Goal: Task Accomplishment & Management: Use online tool/utility

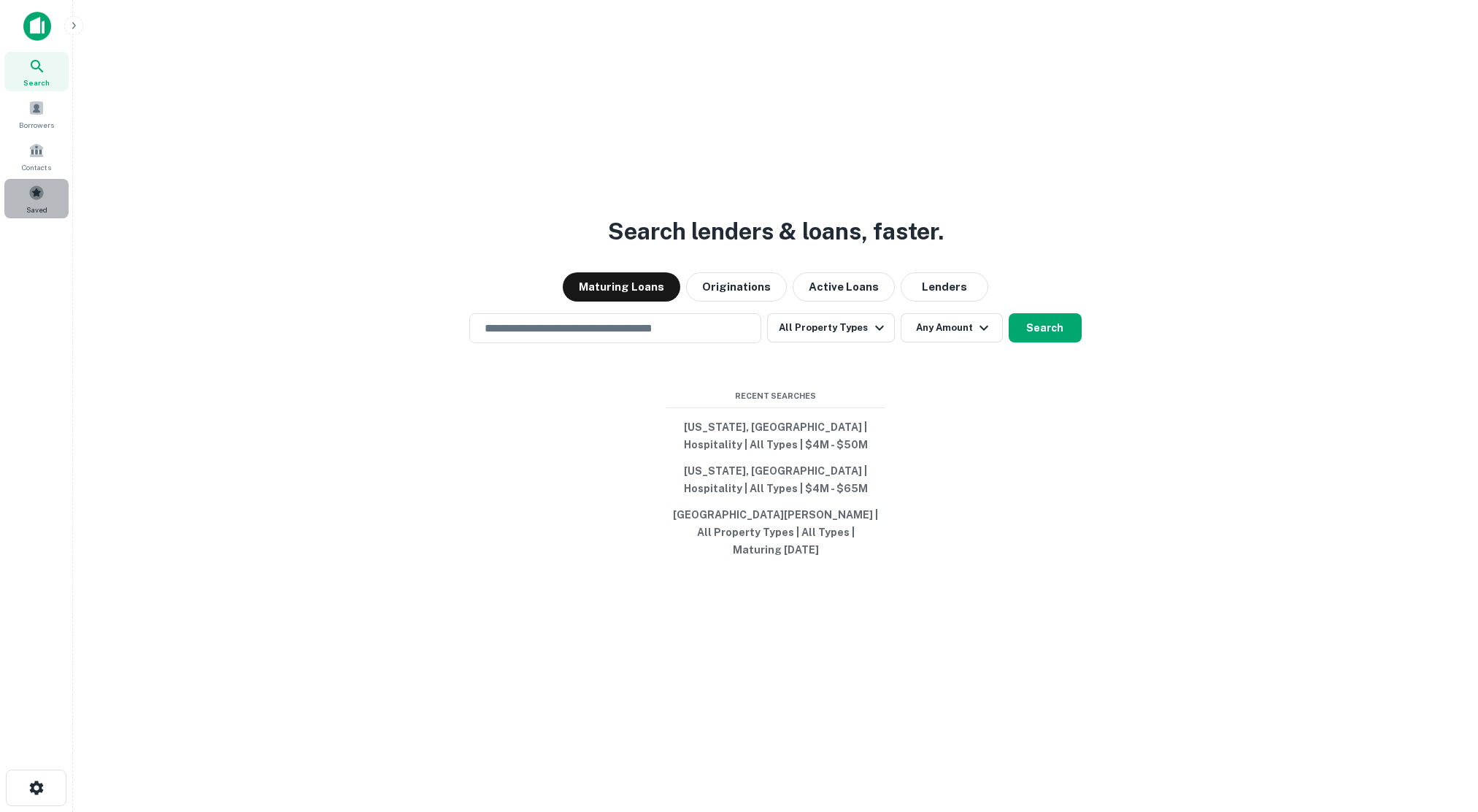
click at [33, 189] on span at bounding box center [36, 192] width 16 height 16
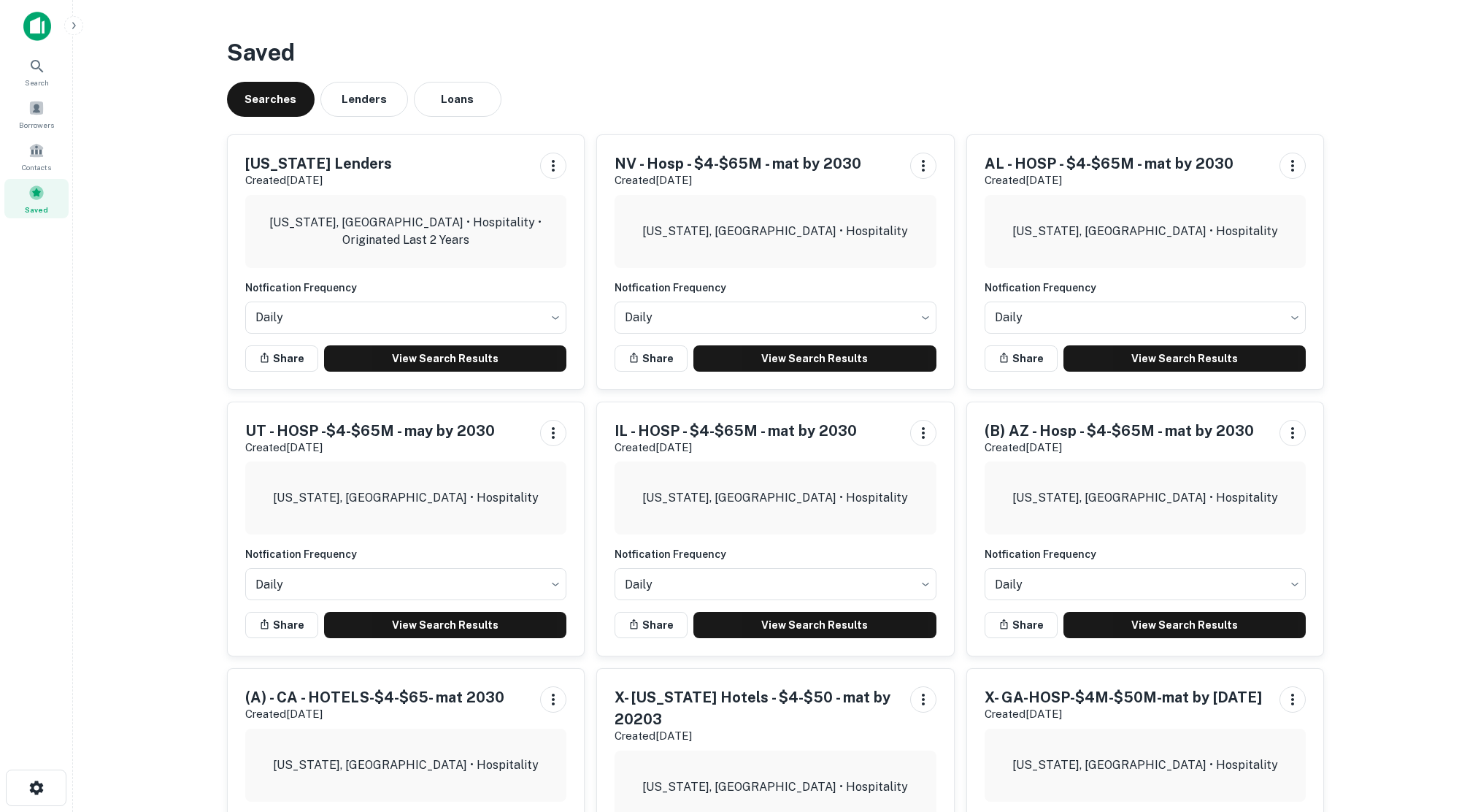
scroll to position [146, 0]
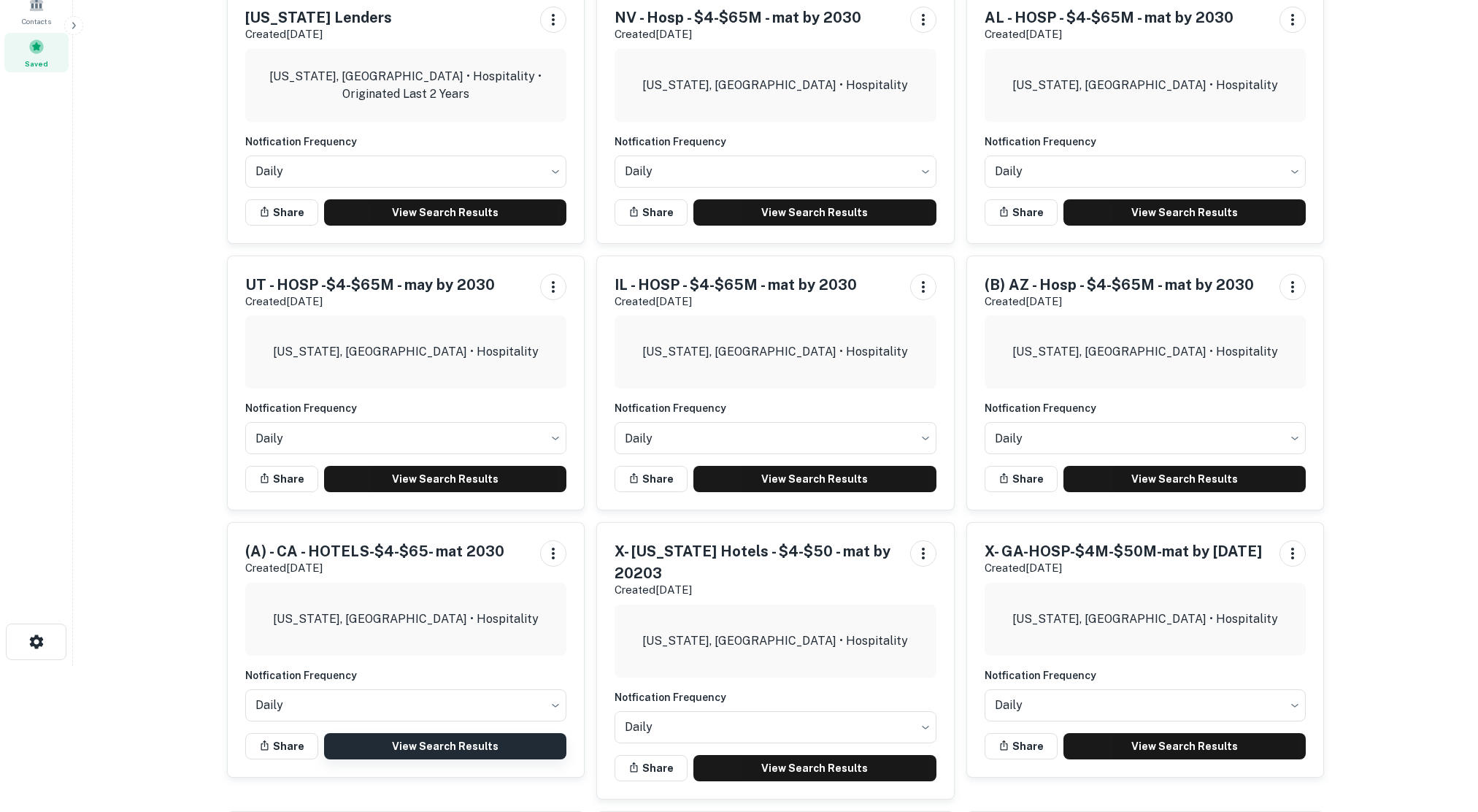
click at [439, 748] on link "View Search Results" at bounding box center [445, 746] width 243 height 27
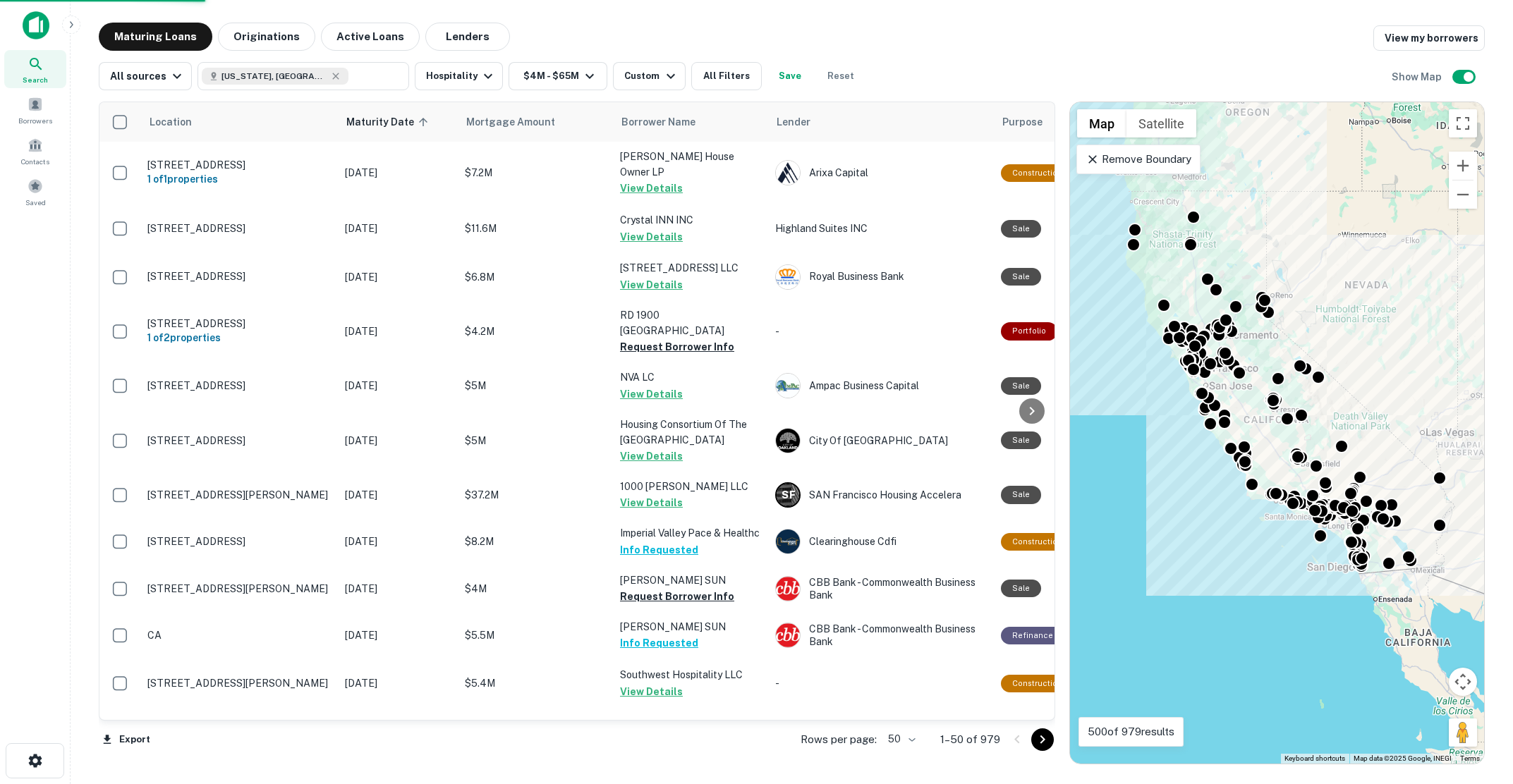
click at [913, 736] on body "Search Borrowers Contacts Saved Maturing Loans Originations Active Loans Lender…" at bounding box center [756, 392] width 1513 height 784
click at [908, 753] on li "100" at bounding box center [902, 754] width 41 height 26
click at [1042, 741] on icon "Go to next page" at bounding box center [1042, 739] width 5 height 8
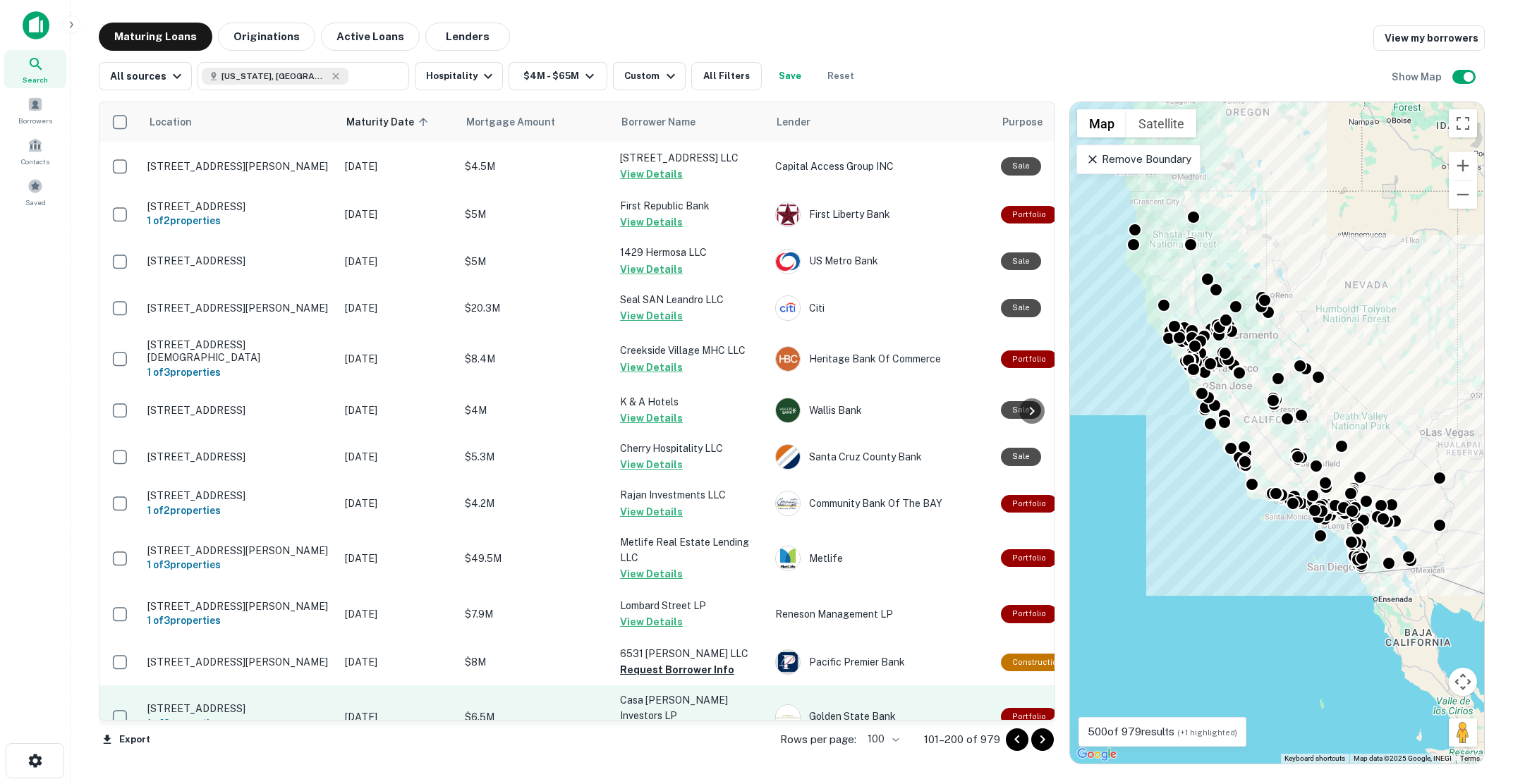
scroll to position [70, 0]
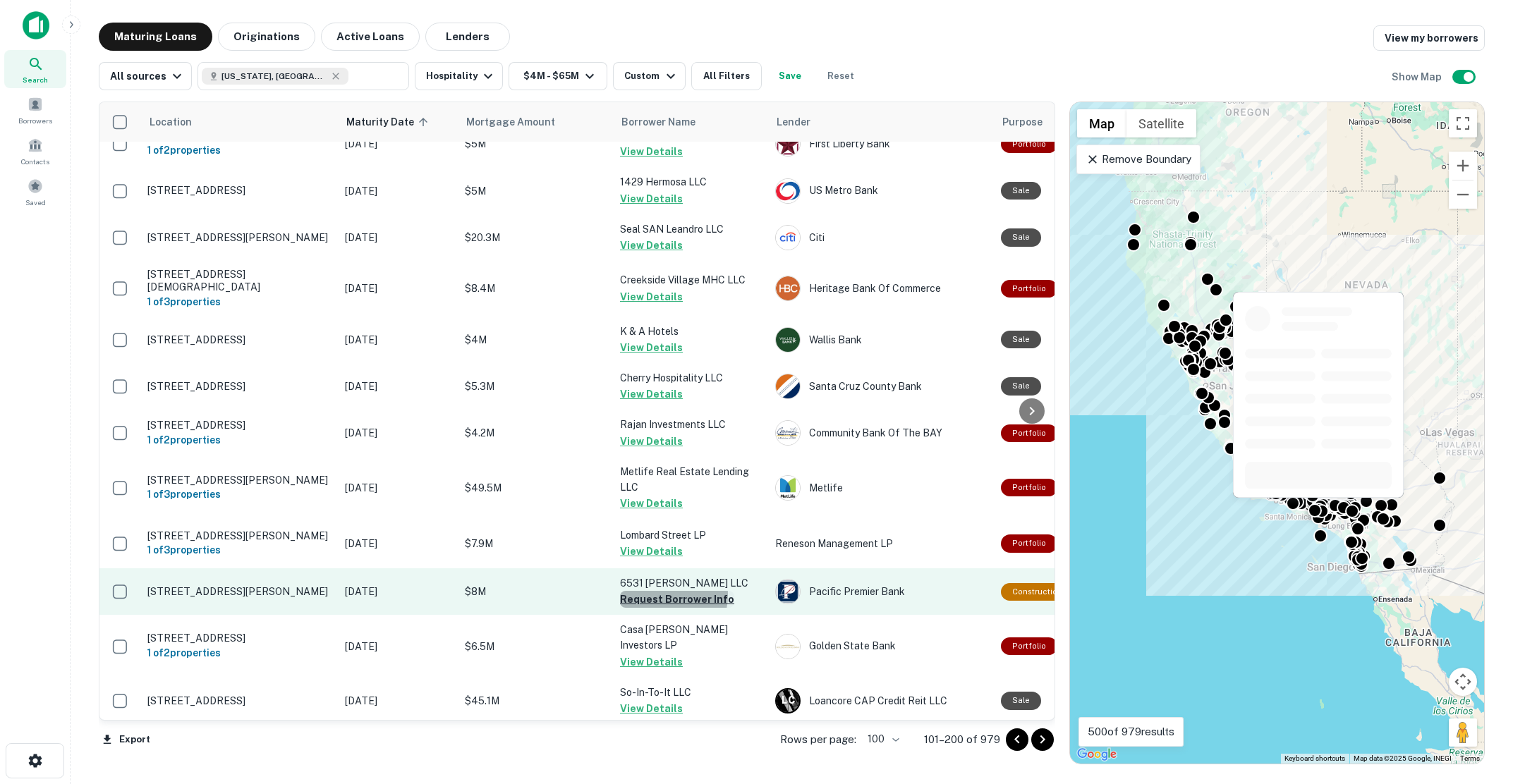
click at [660, 601] on button "Request Borrower Info" at bounding box center [676, 599] width 114 height 16
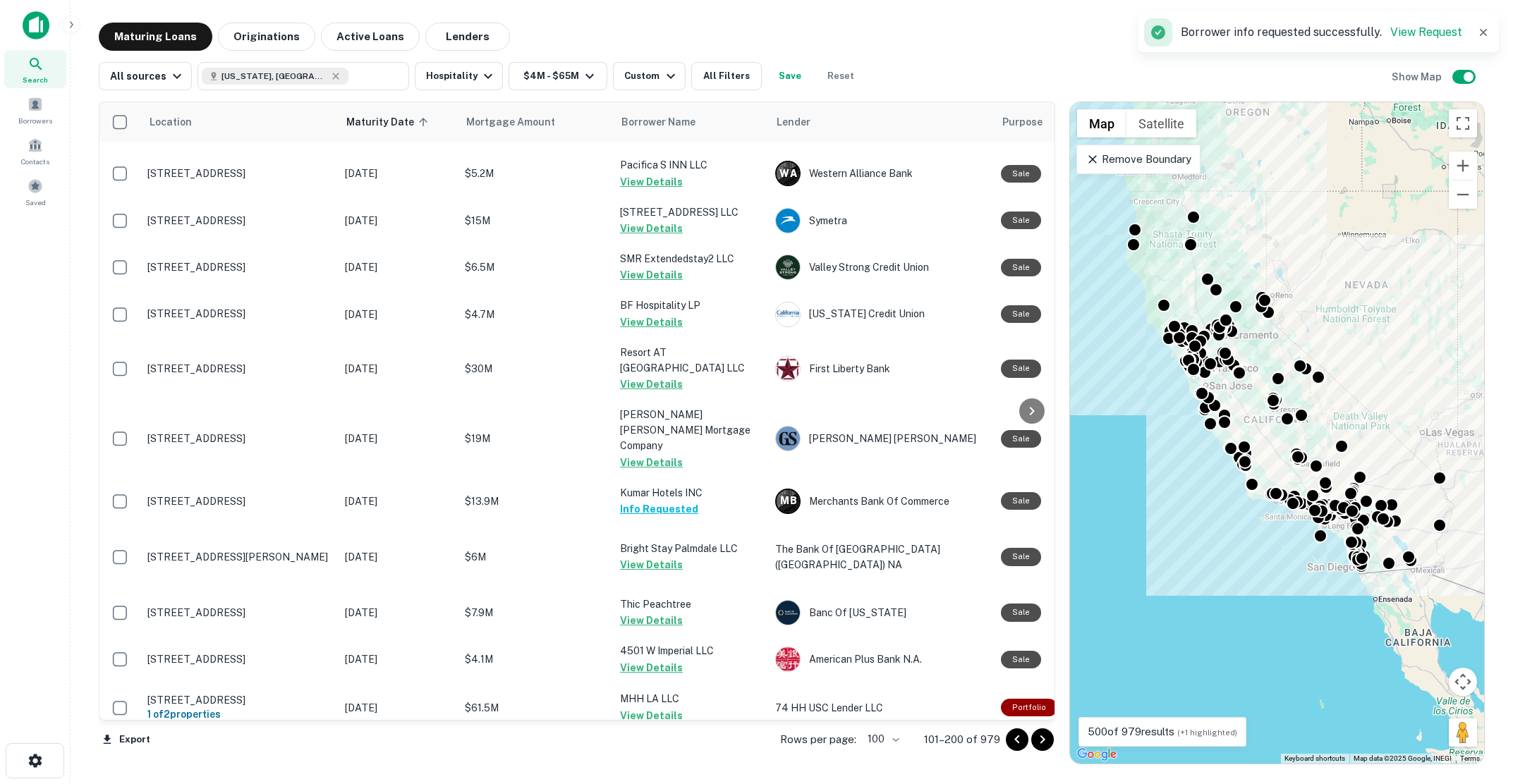
scroll to position [1551, 0]
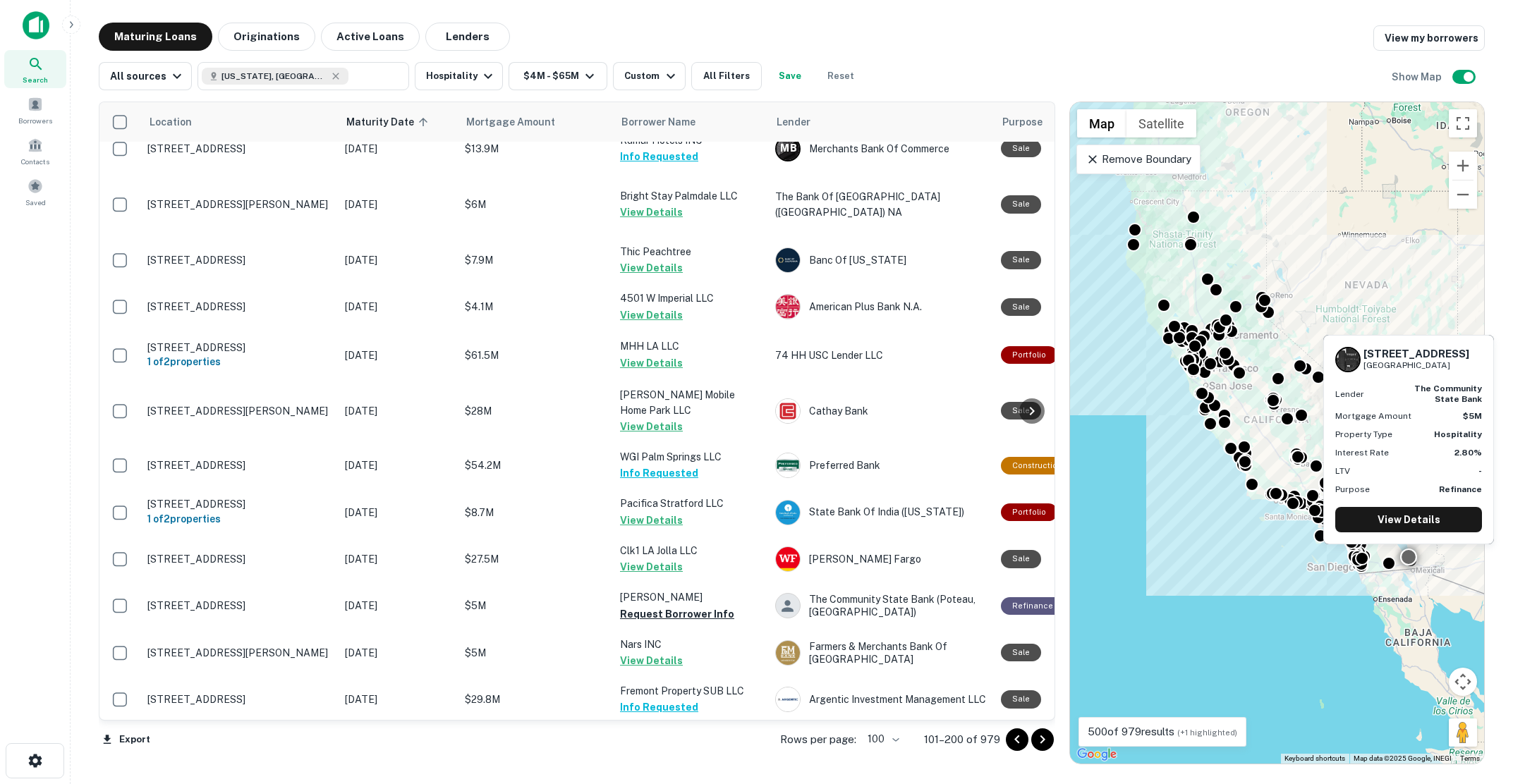
click at [669, 606] on button "Request Borrower Info" at bounding box center [676, 614] width 114 height 16
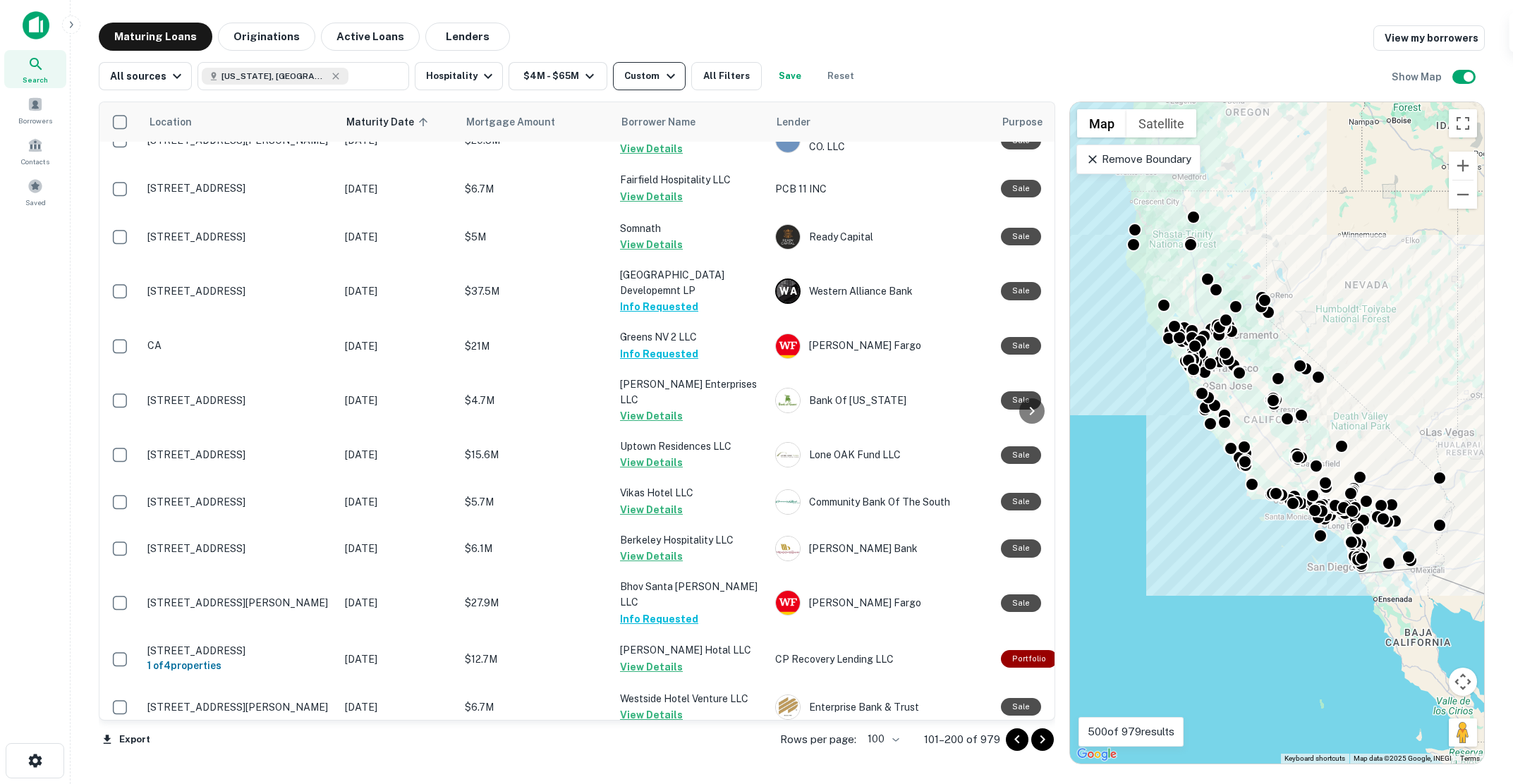
scroll to position [2466, 0]
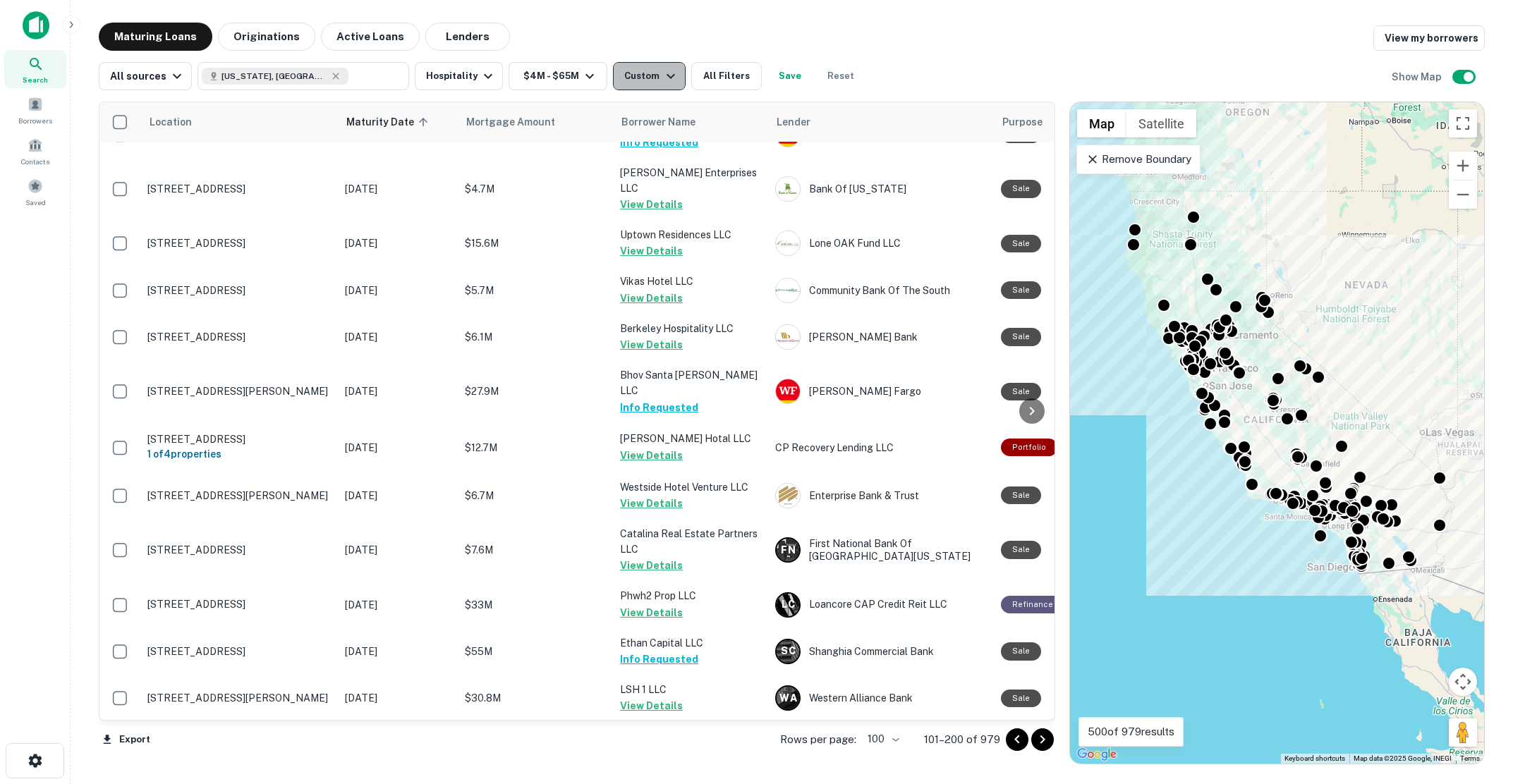
click at [662, 74] on icon "button" at bounding box center [670, 76] width 16 height 16
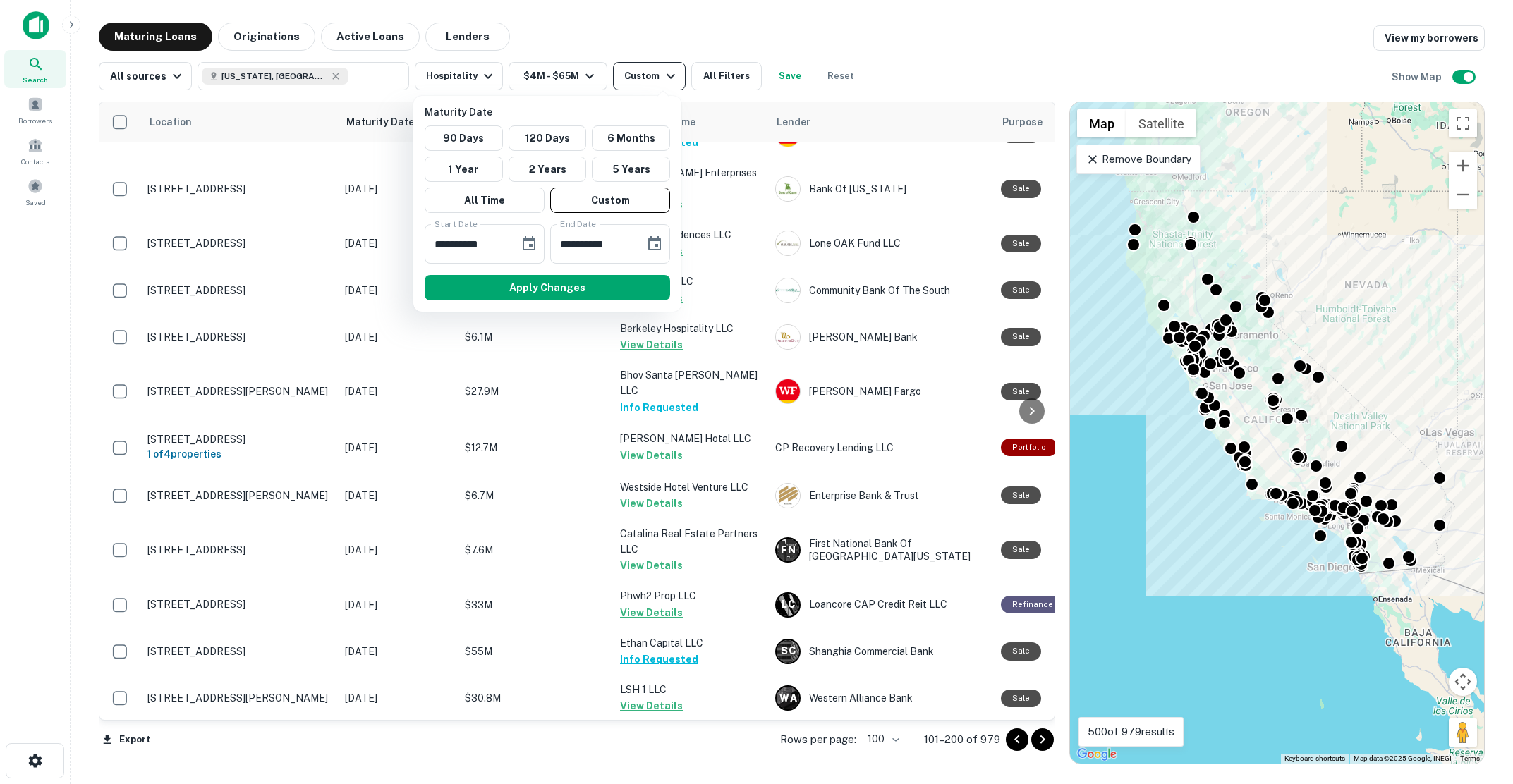
click at [662, 74] on div at bounding box center [756, 392] width 1513 height 784
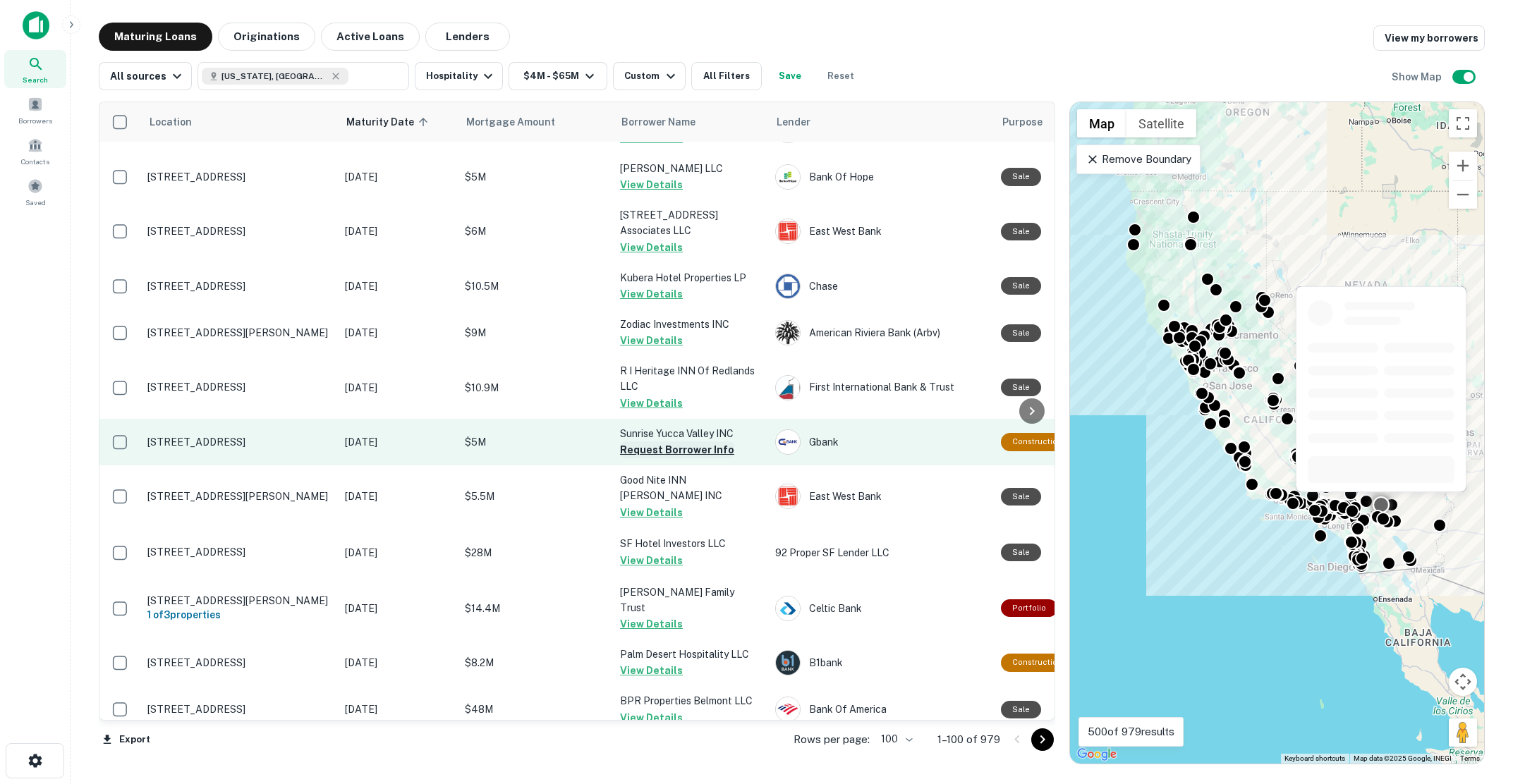
click at [663, 441] on button "Request Borrower Info" at bounding box center [676, 449] width 114 height 16
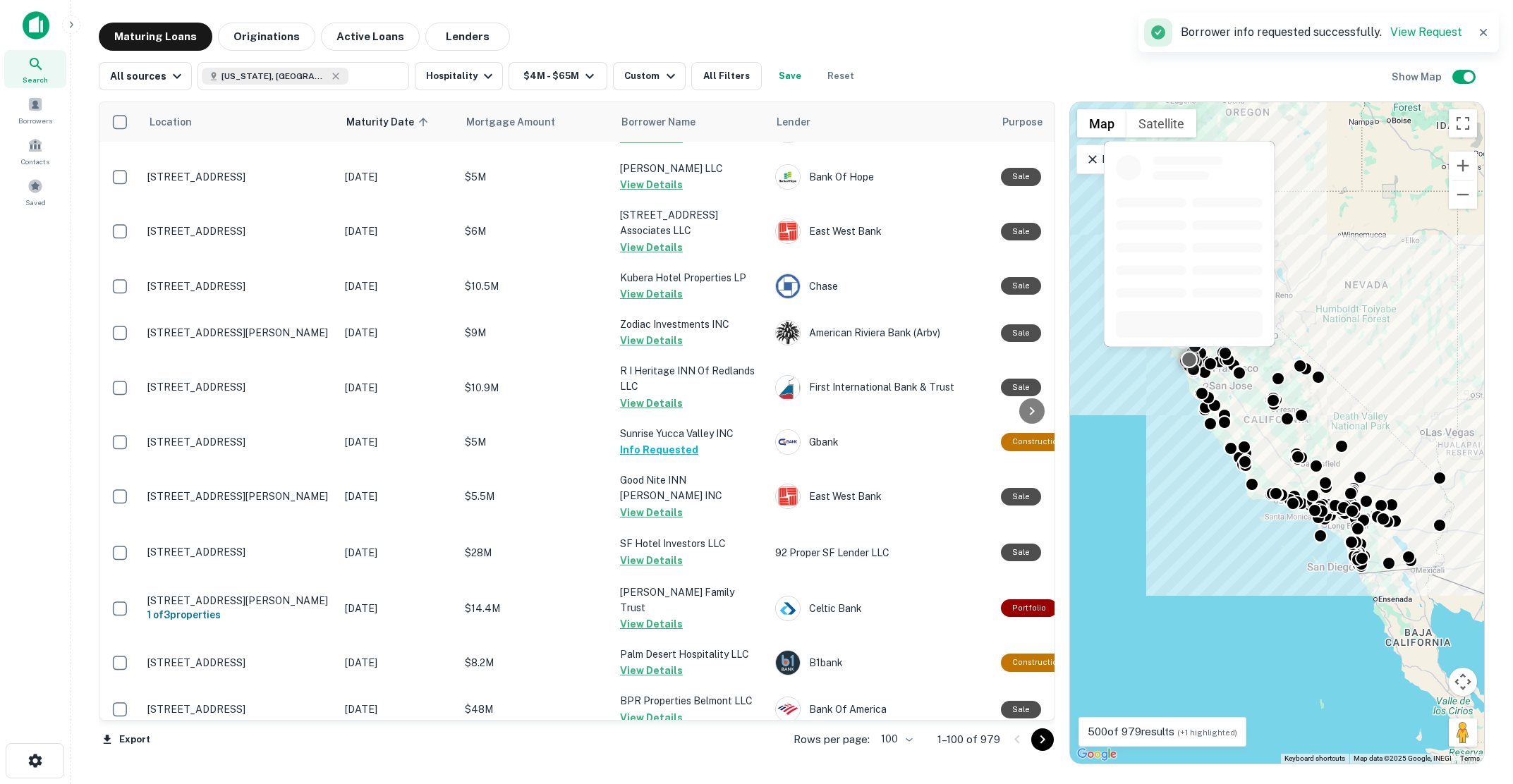
scroll to position [2890, 0]
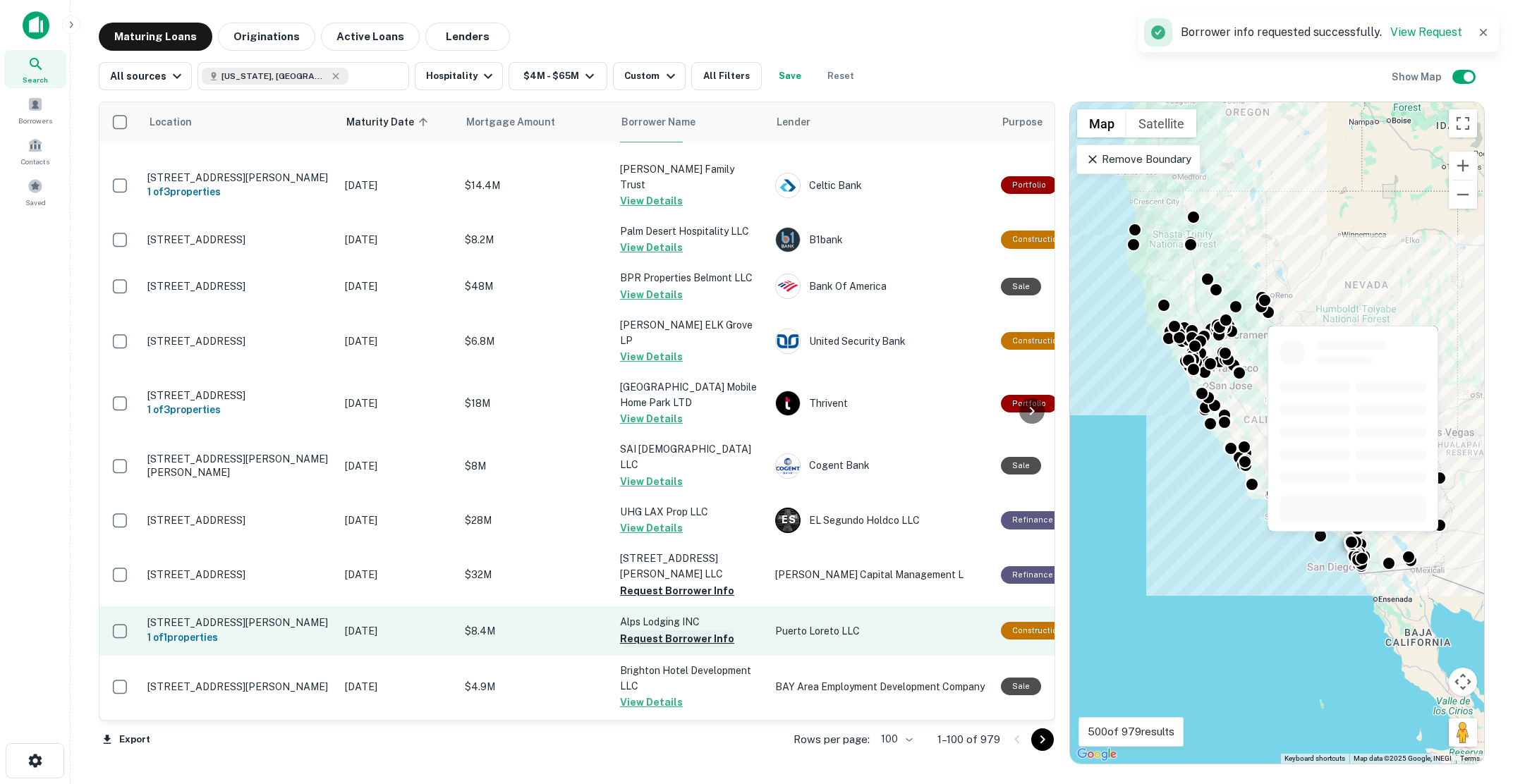
click at [665, 630] on button "Request Borrower Info" at bounding box center [676, 639] width 114 height 16
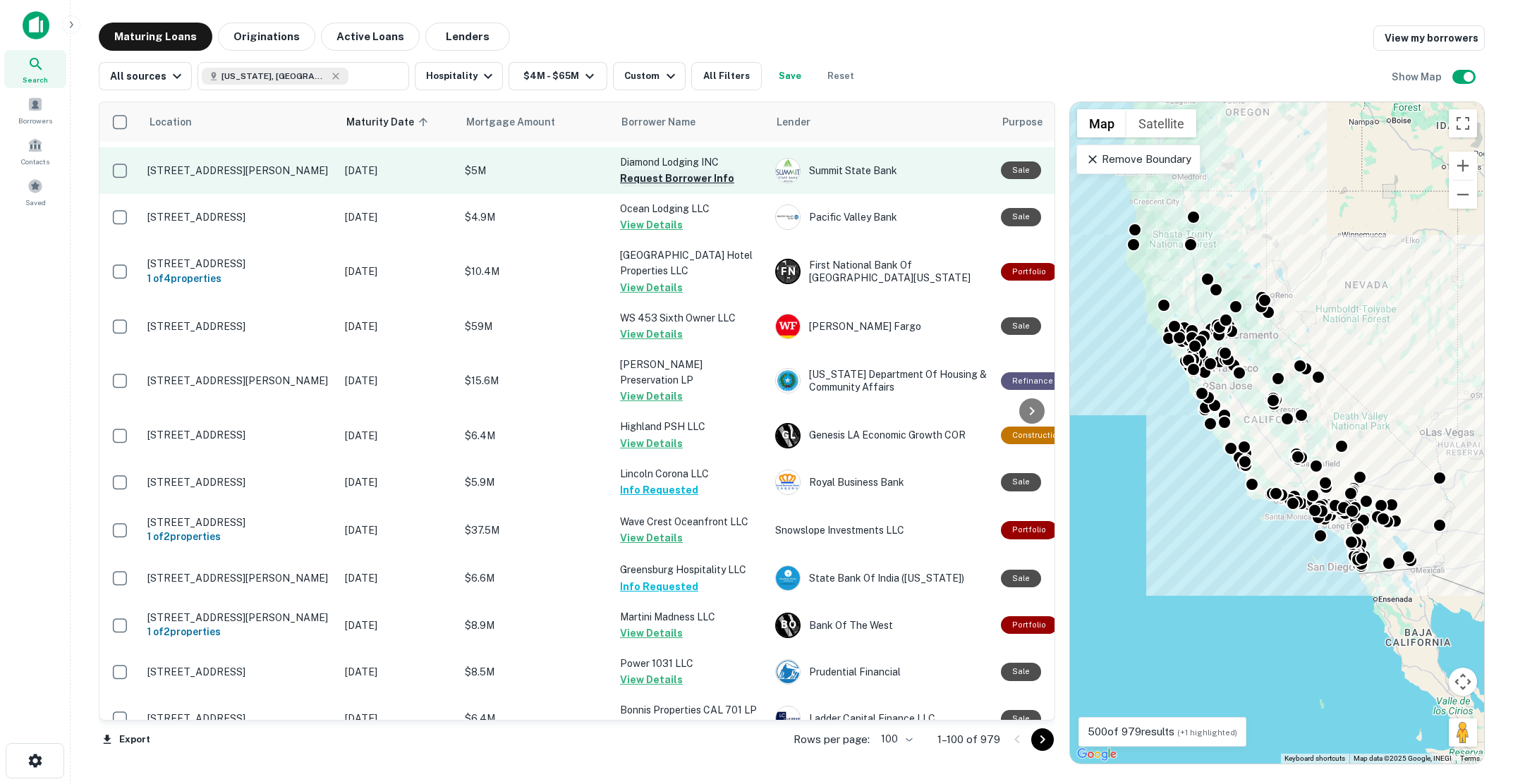
scroll to position [3735, 0]
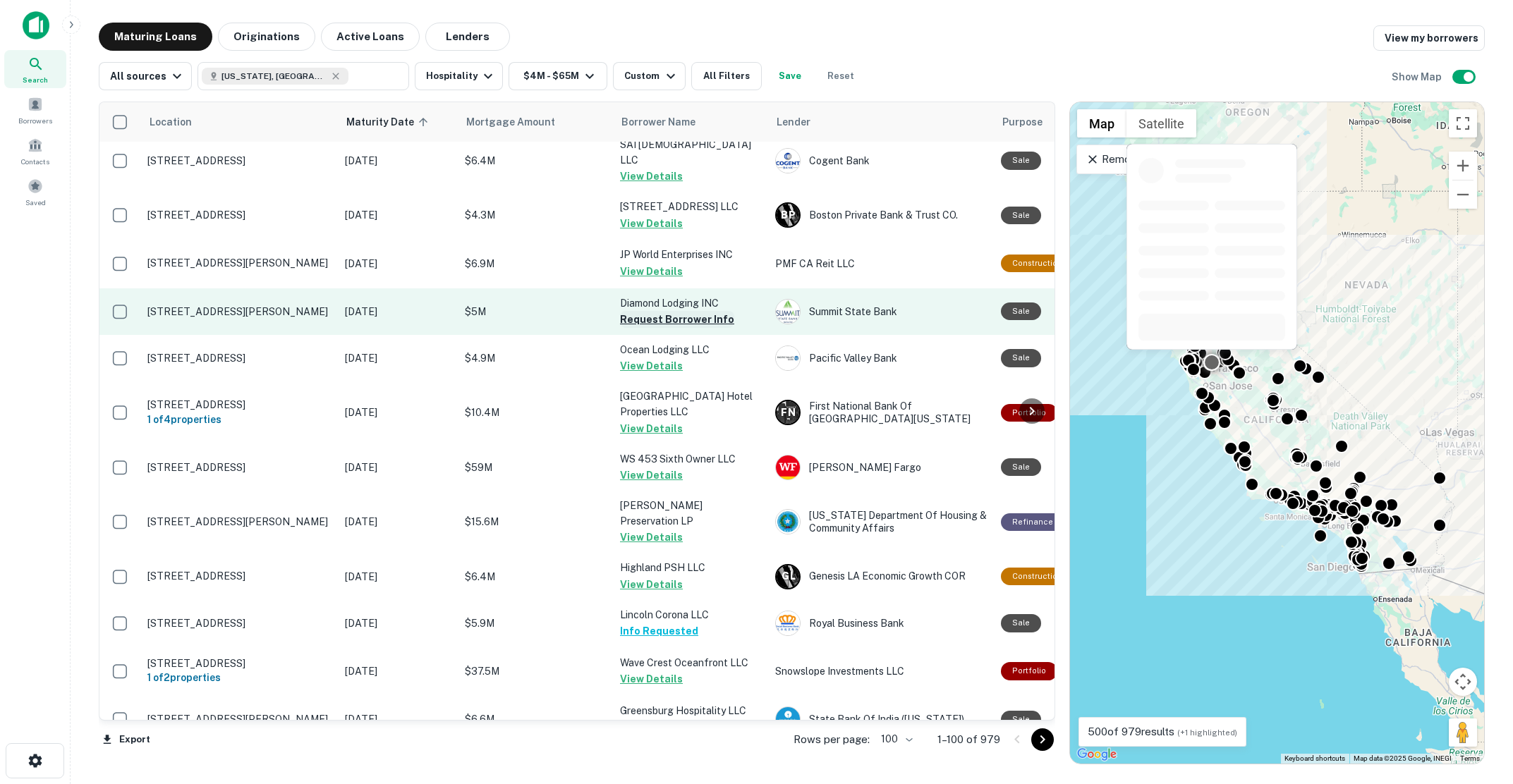
click at [662, 311] on button "Request Borrower Info" at bounding box center [676, 319] width 114 height 16
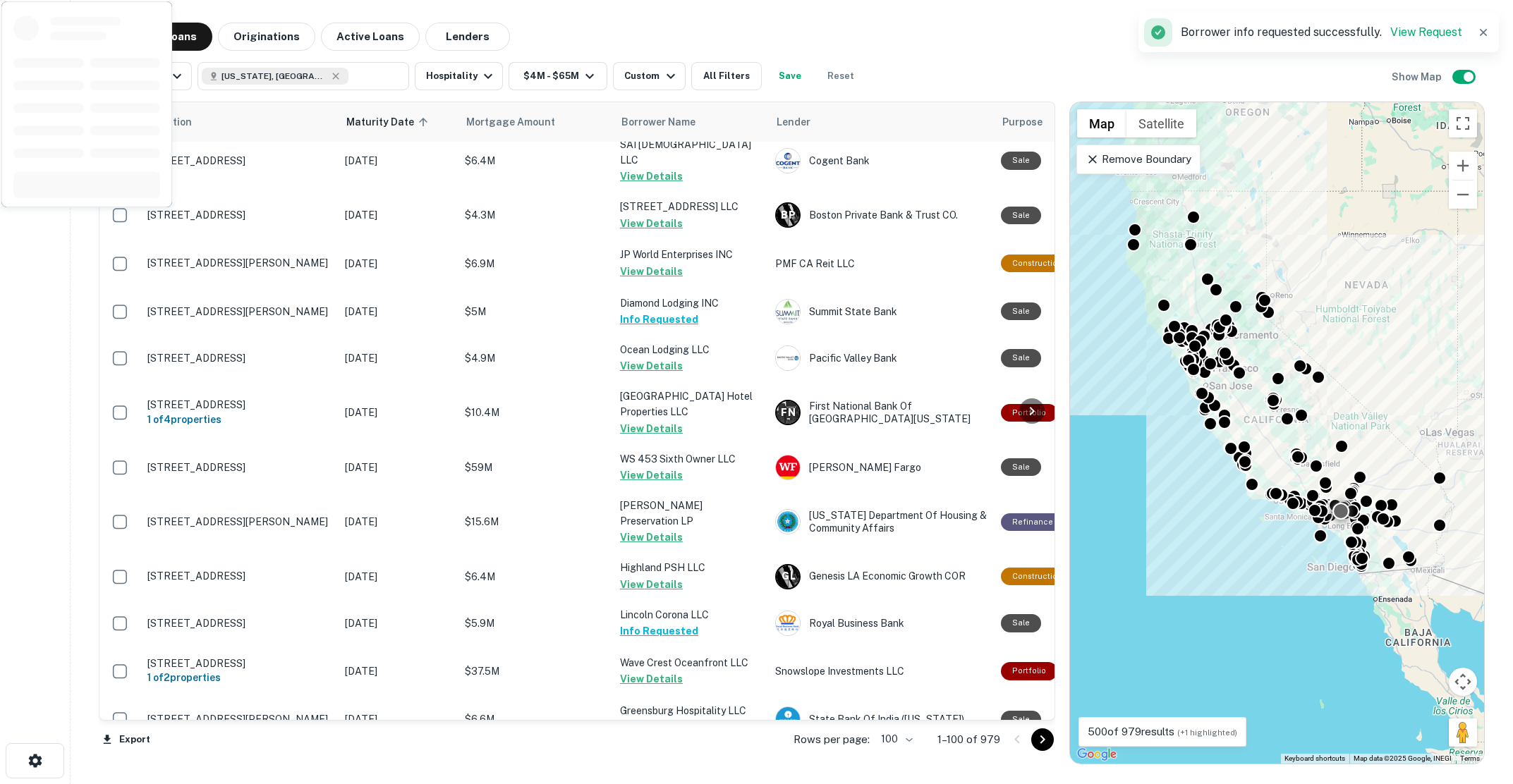
scroll to position [3947, 0]
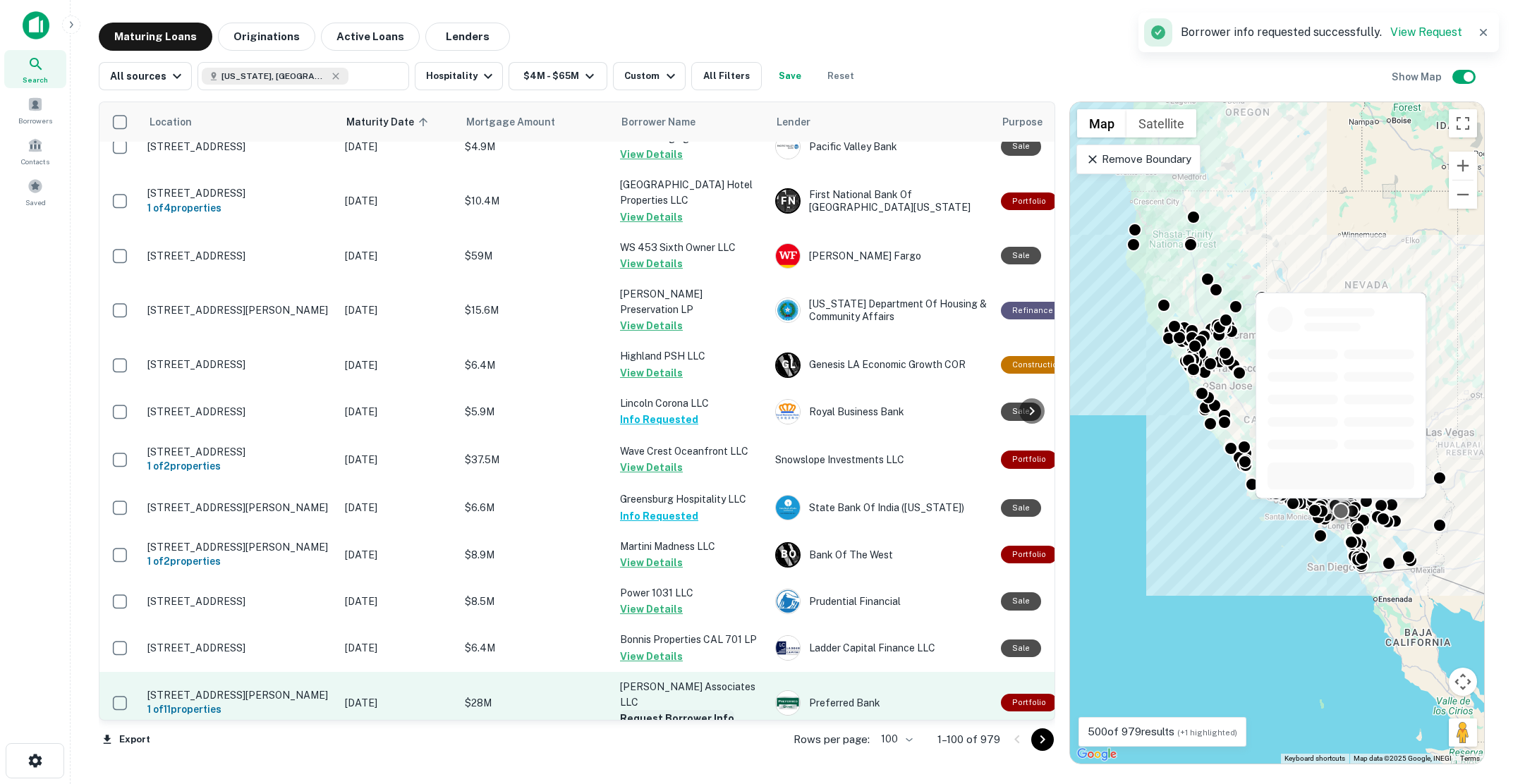
click at [665, 710] on button "Request Borrower Info" at bounding box center [676, 718] width 114 height 16
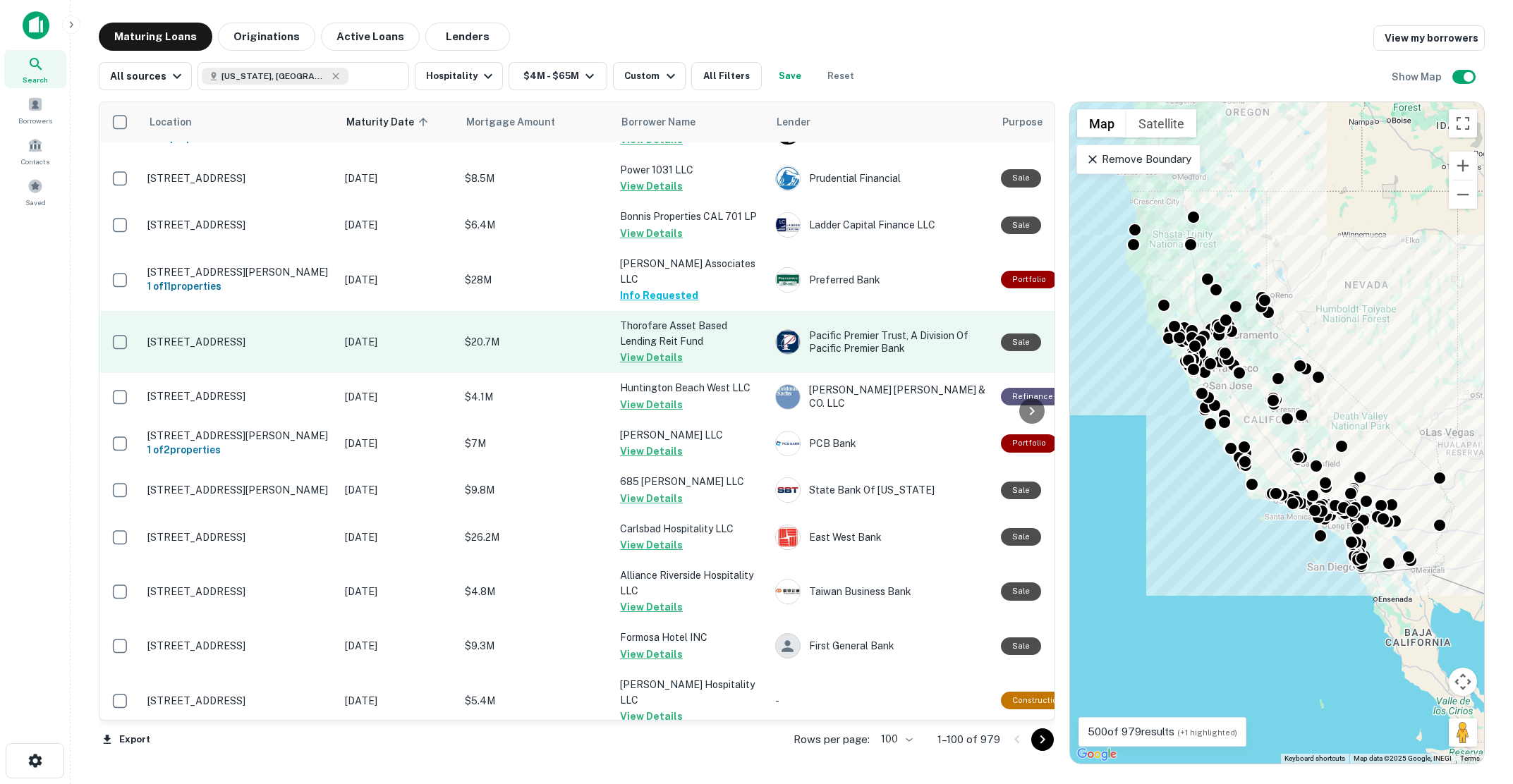
scroll to position [4487, 0]
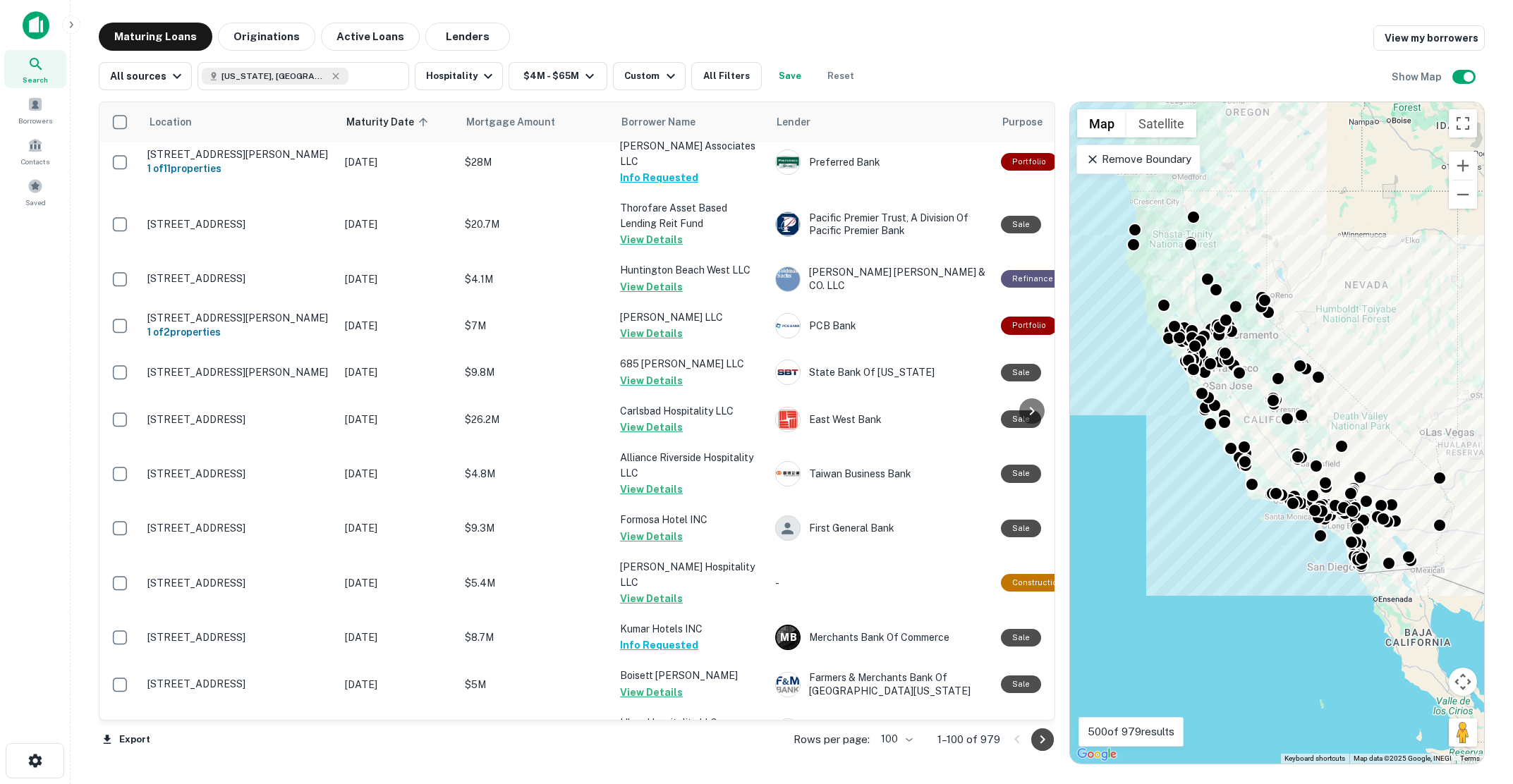
click at [1039, 738] on icon "Go to next page" at bounding box center [1042, 739] width 16 height 16
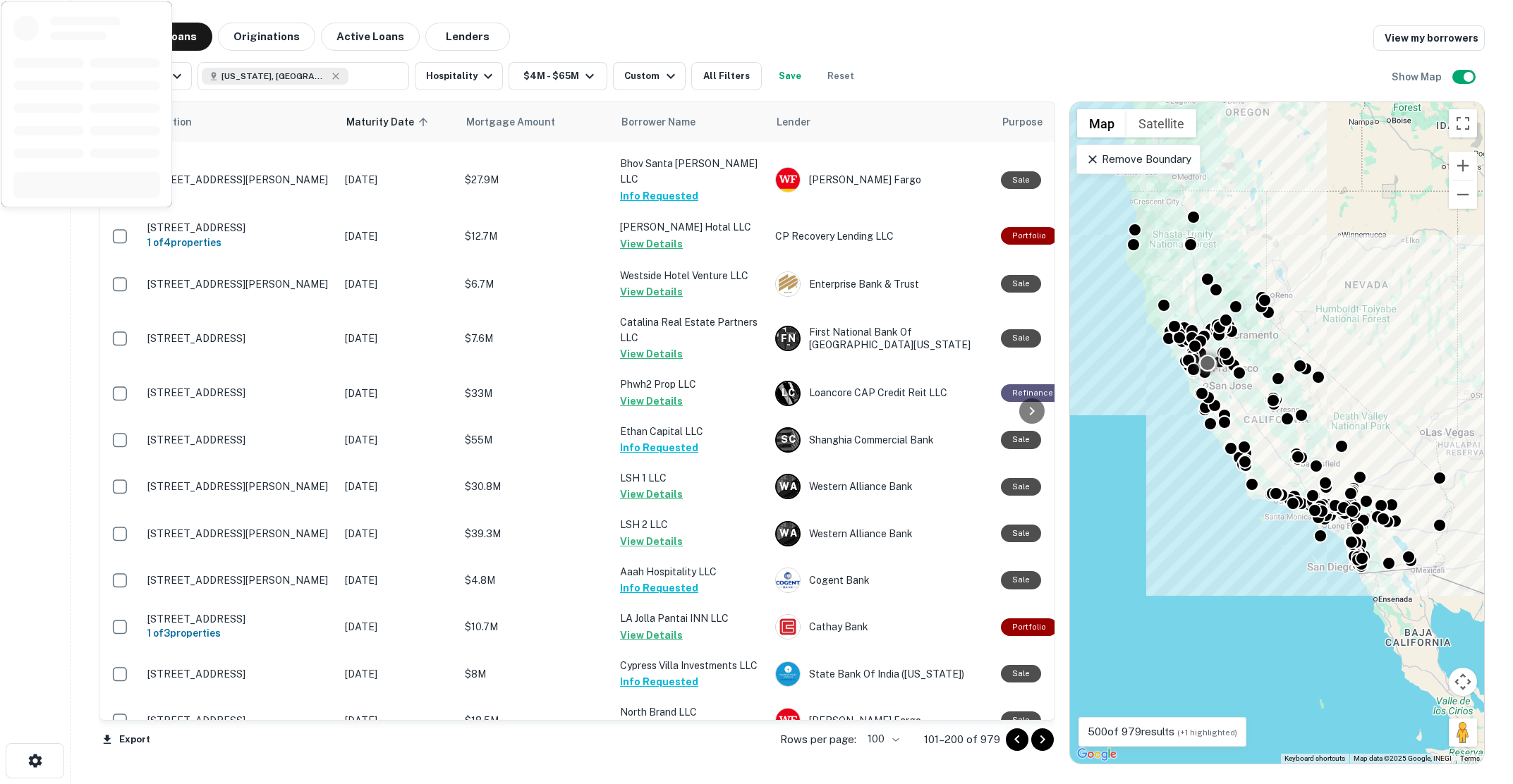
scroll to position [3031, 0]
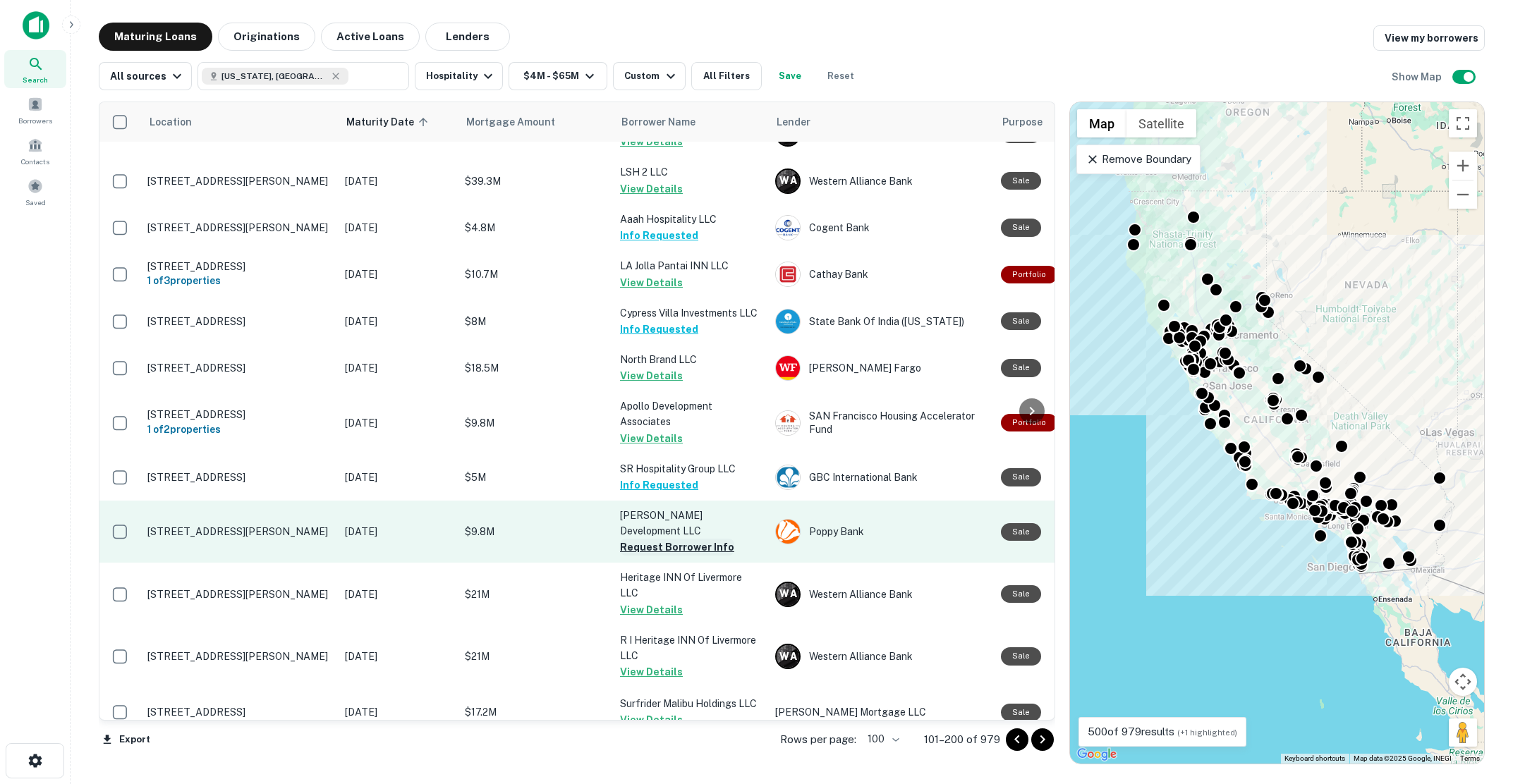
click at [643, 539] on button "Request Borrower Info" at bounding box center [676, 547] width 114 height 16
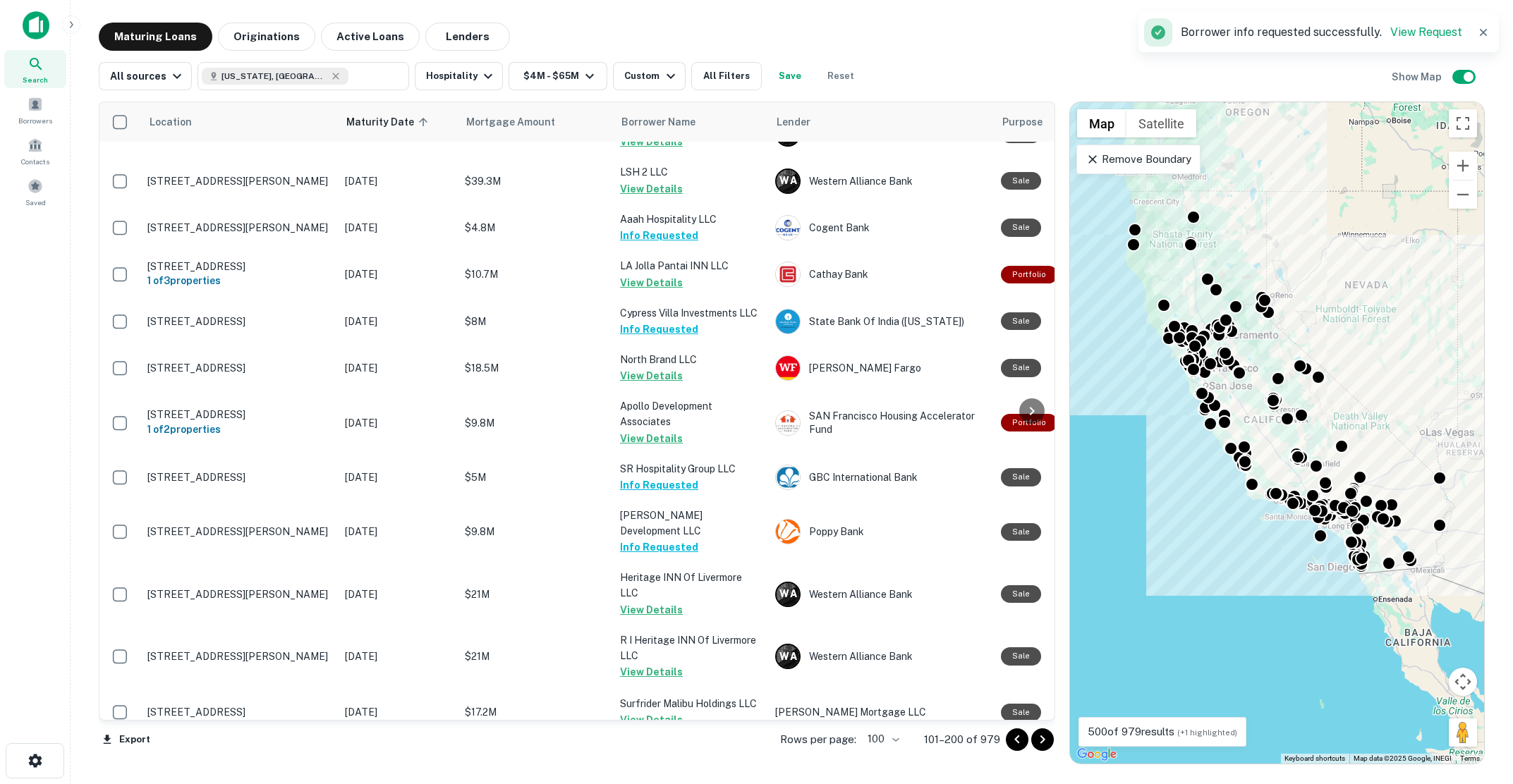
scroll to position [3453, 0]
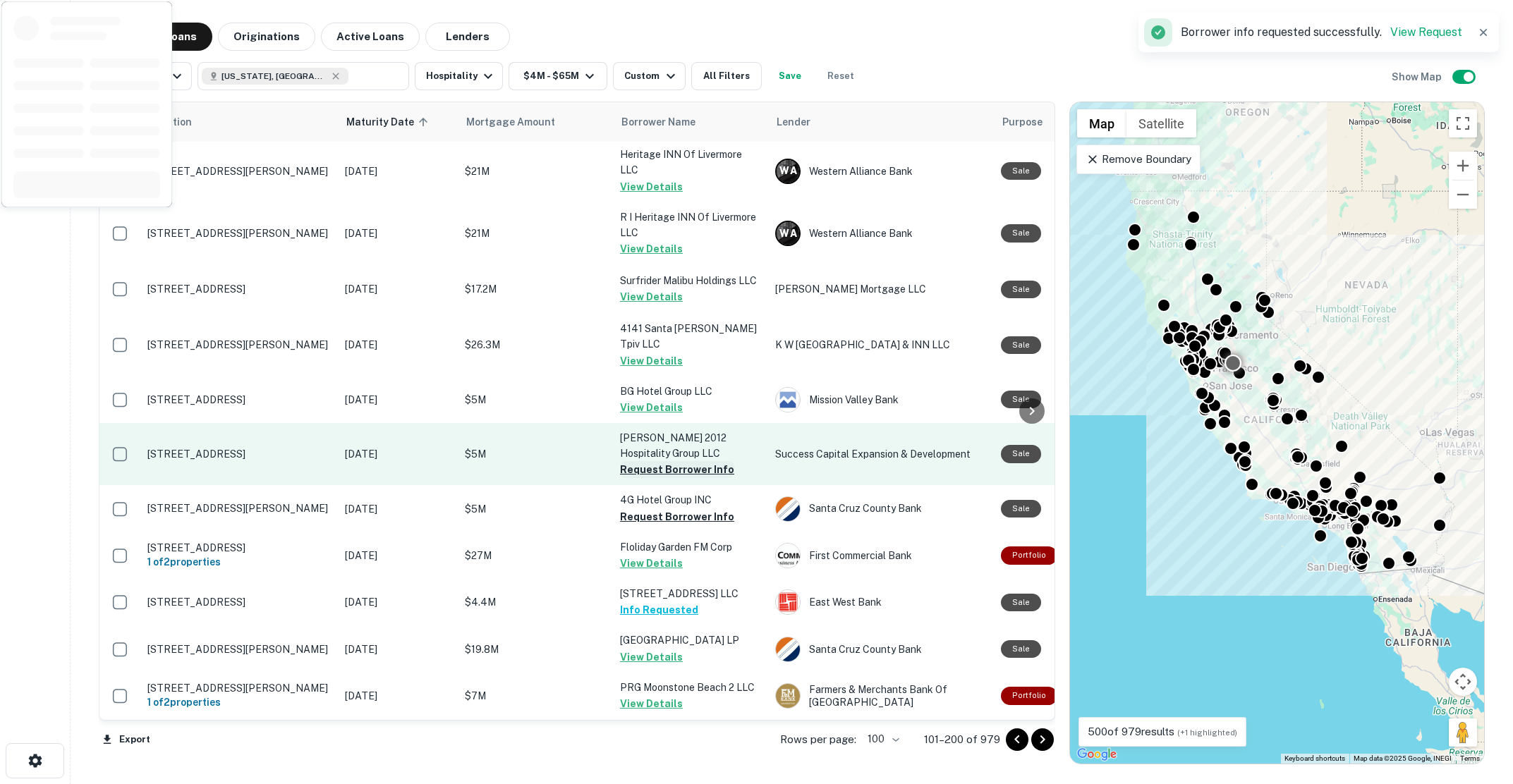
click at [664, 461] on button "Request Borrower Info" at bounding box center [676, 469] width 114 height 16
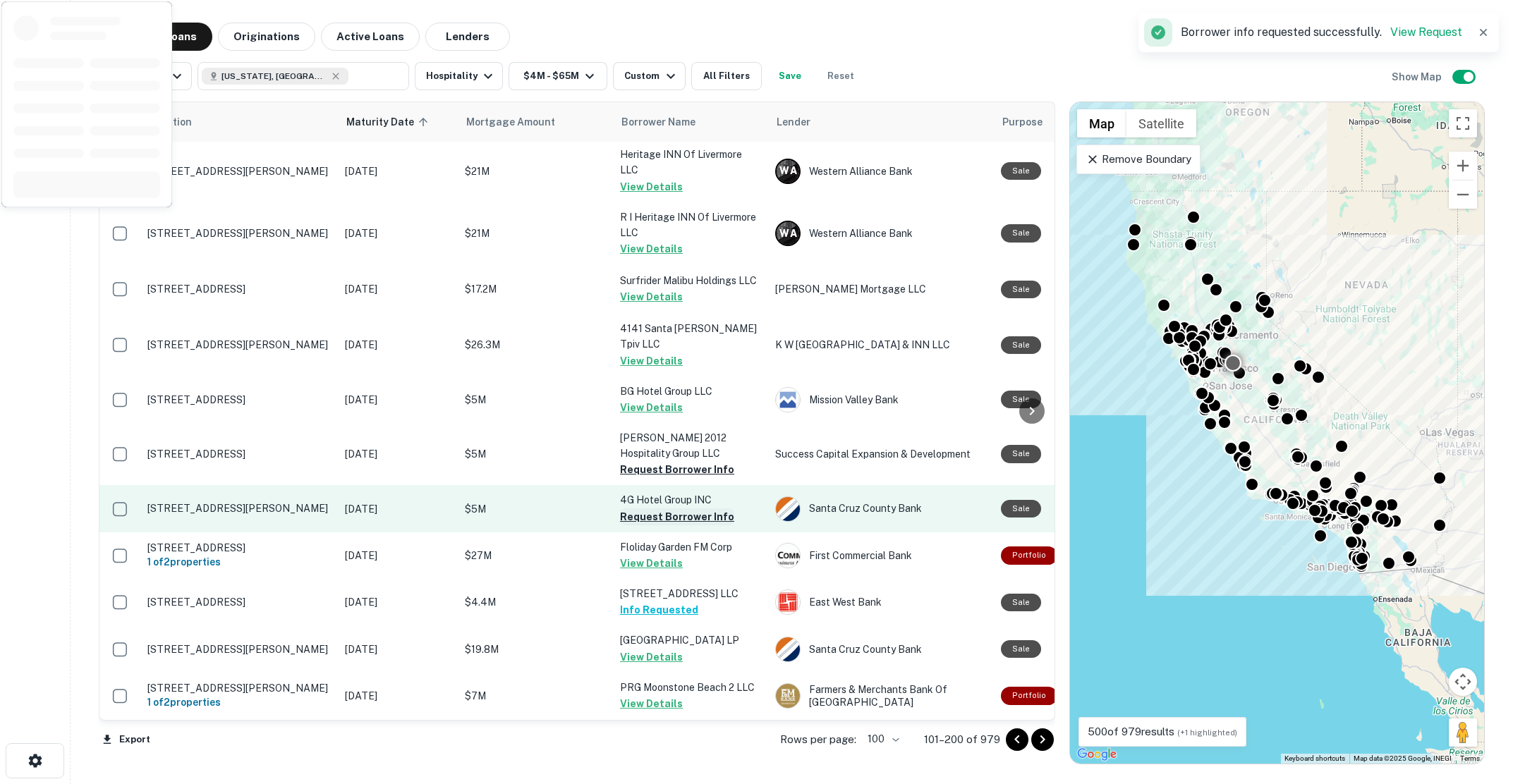
click at [680, 508] on button "Request Borrower Info" at bounding box center [676, 516] width 114 height 16
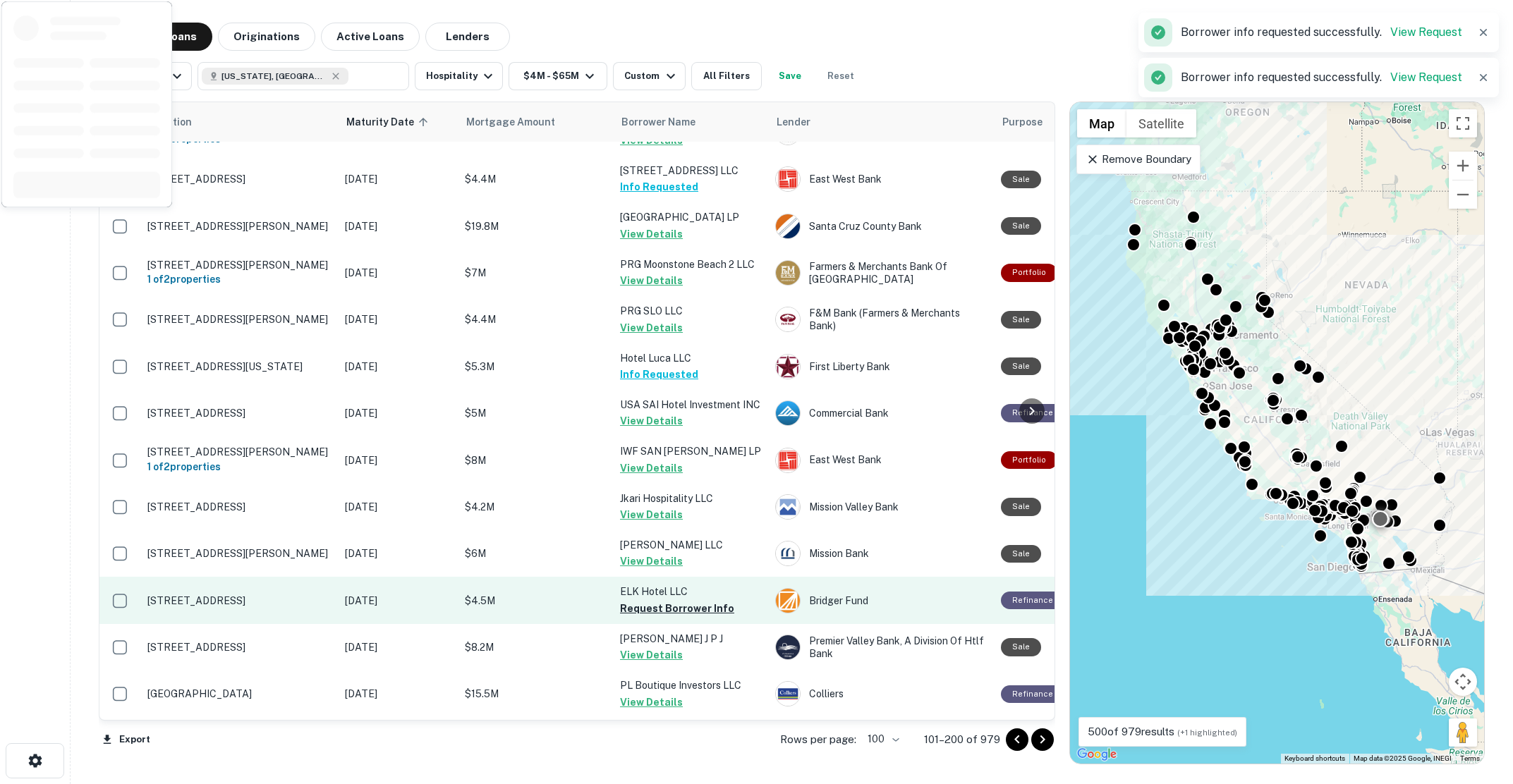
scroll to position [4370, 0]
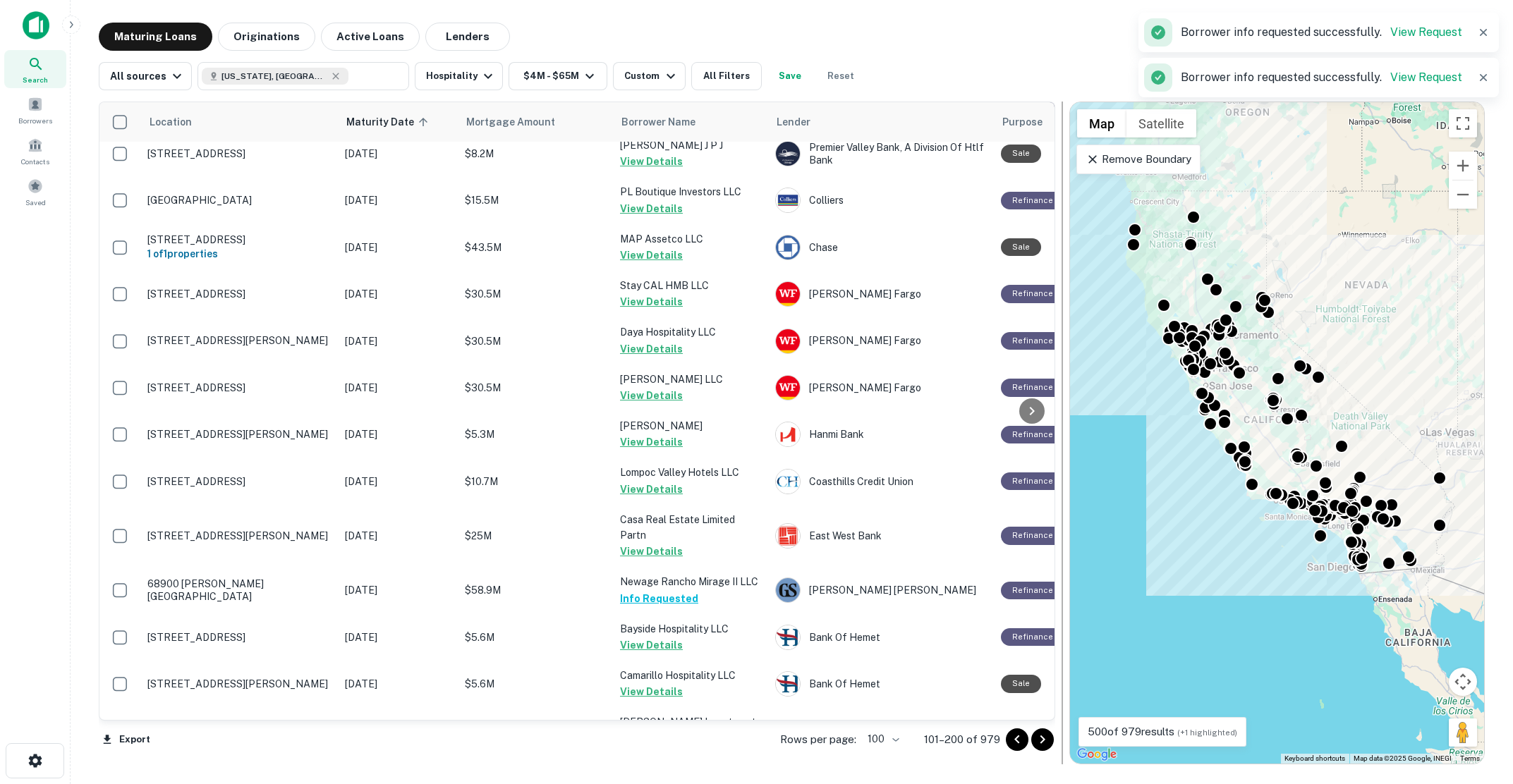
click at [1041, 741] on icon "Go to next page" at bounding box center [1042, 739] width 16 height 16
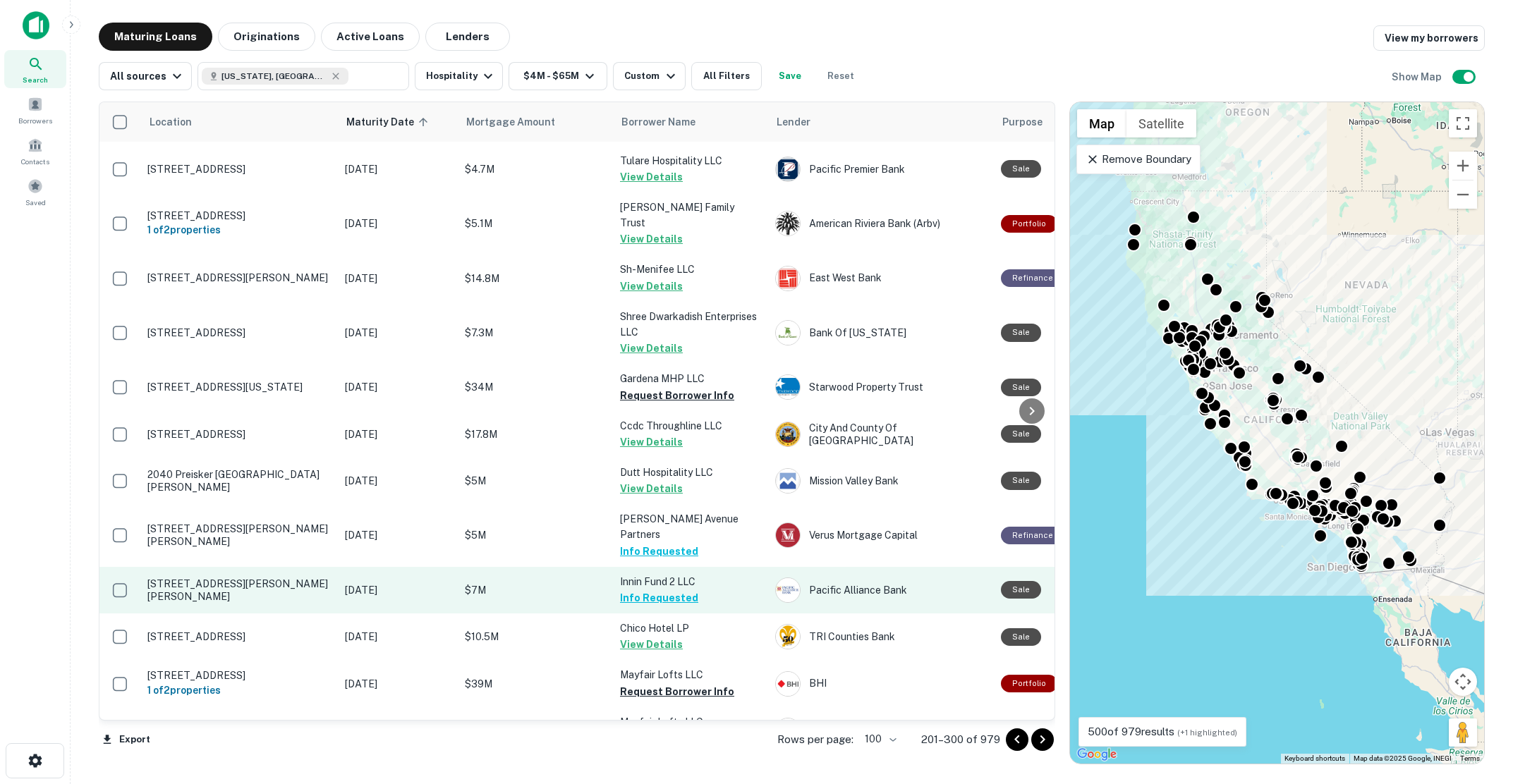
scroll to position [2608, 0]
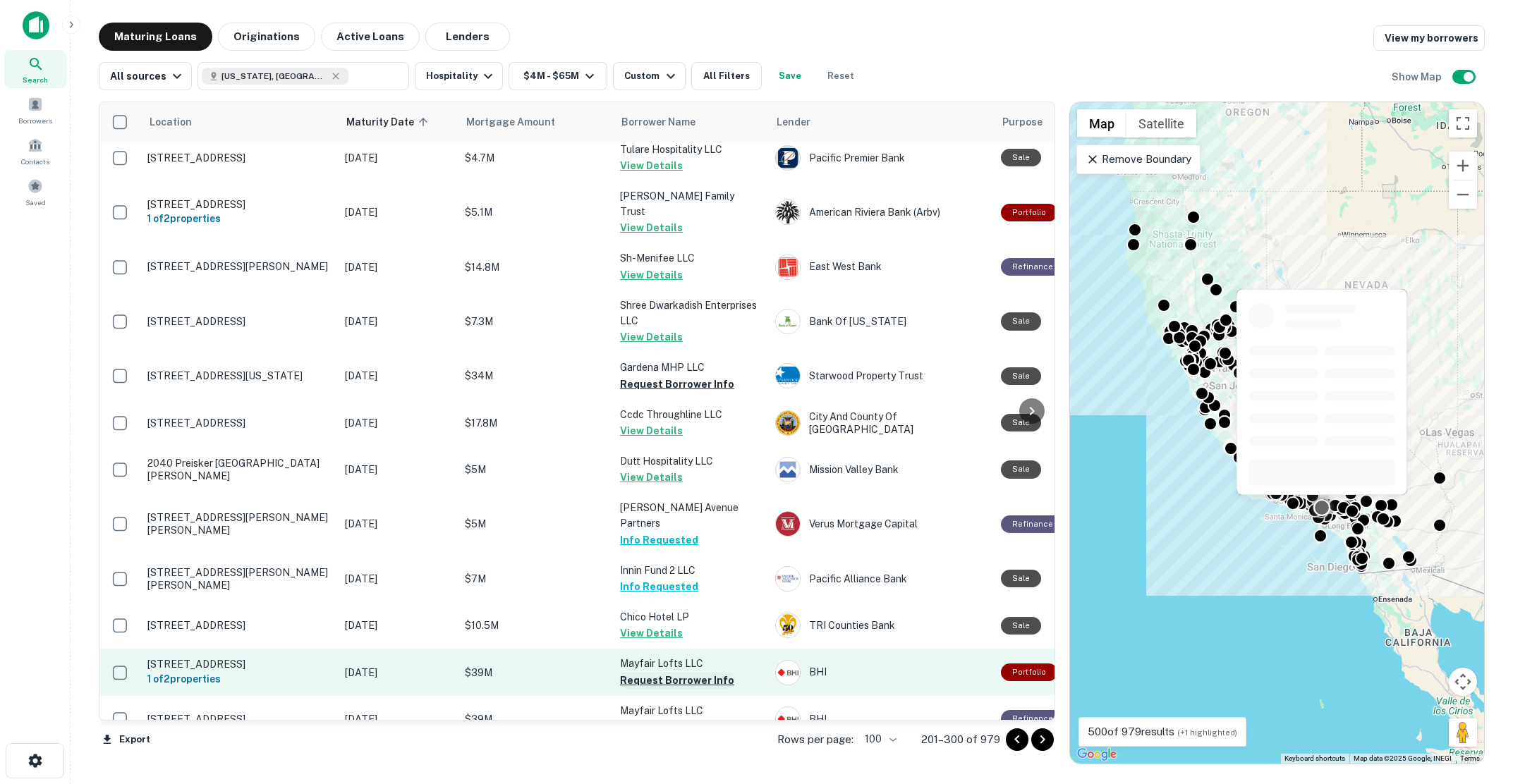
click at [662, 671] on button "Request Borrower Info" at bounding box center [676, 680] width 114 height 16
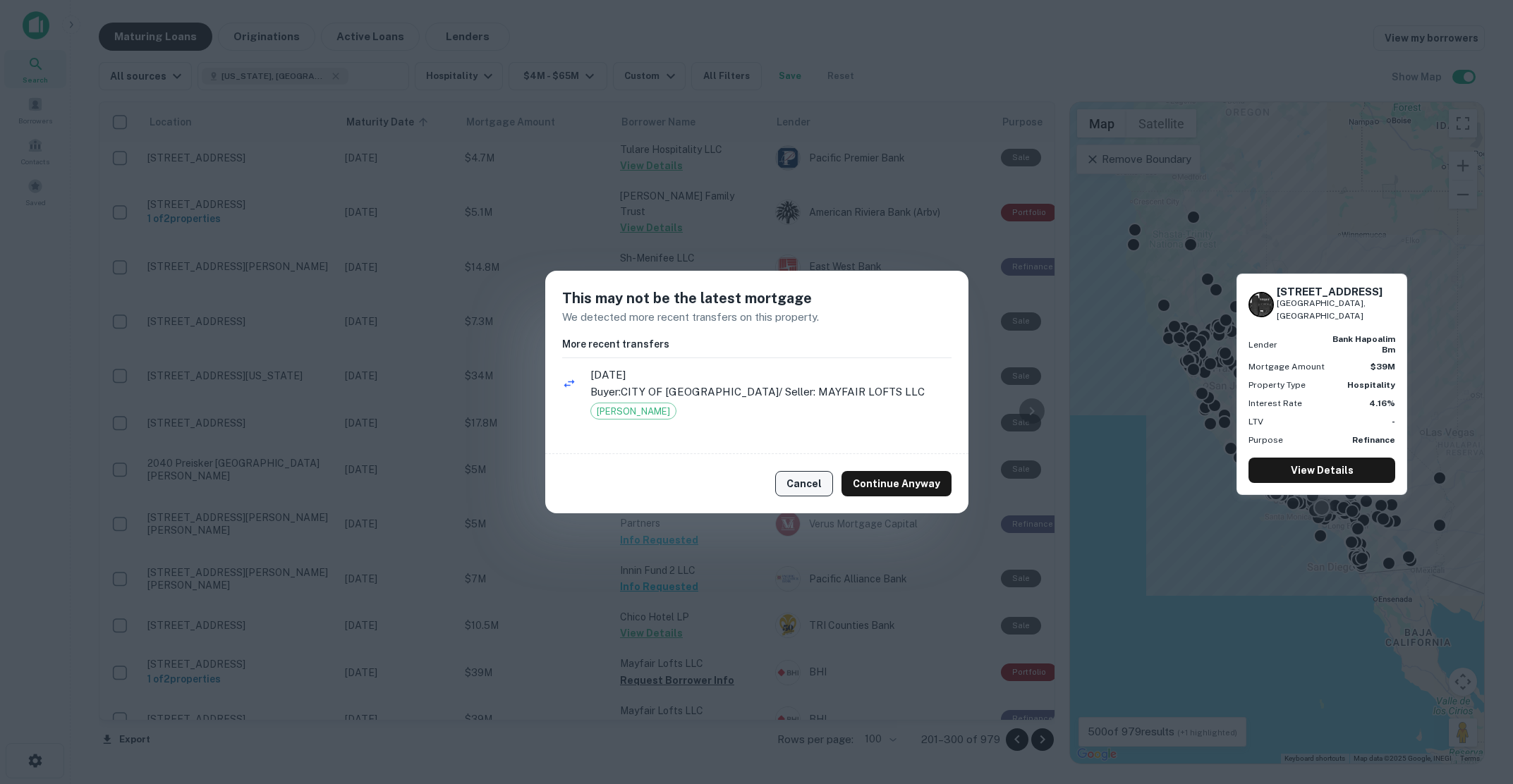
click at [814, 481] on button "Cancel" at bounding box center [804, 484] width 58 height 26
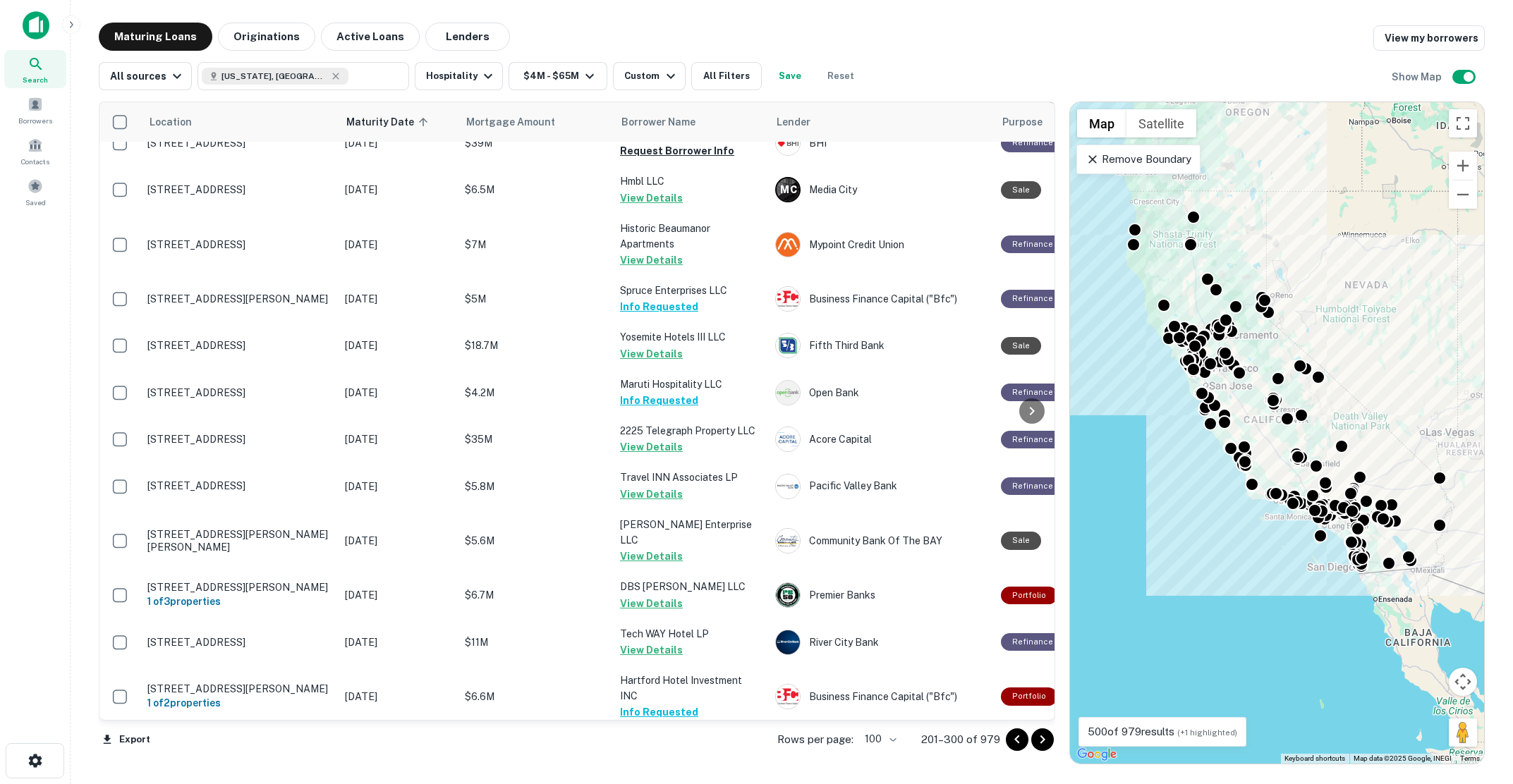
scroll to position [3735, 0]
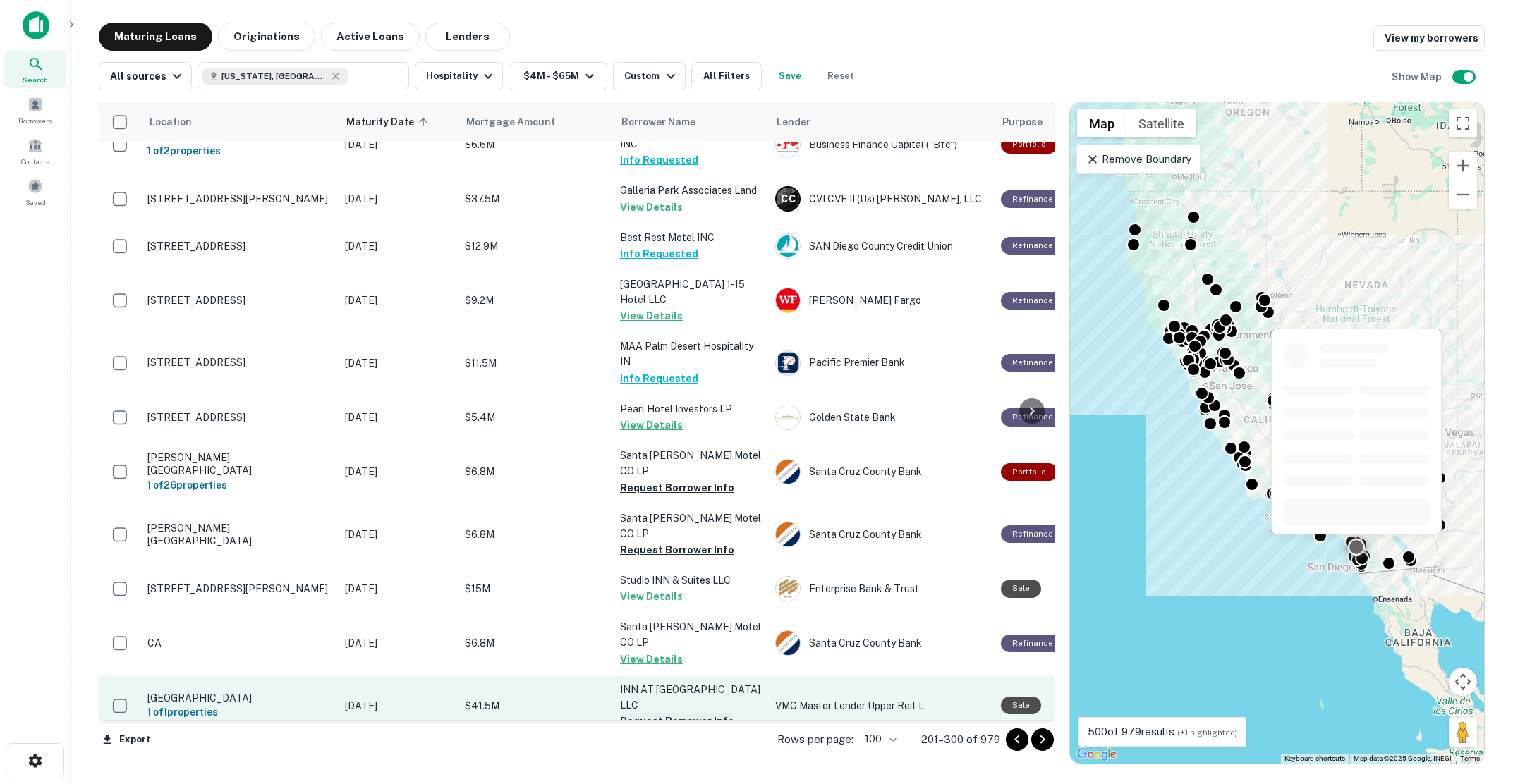
click at [655, 713] on button "Request Borrower Info" at bounding box center [676, 721] width 114 height 16
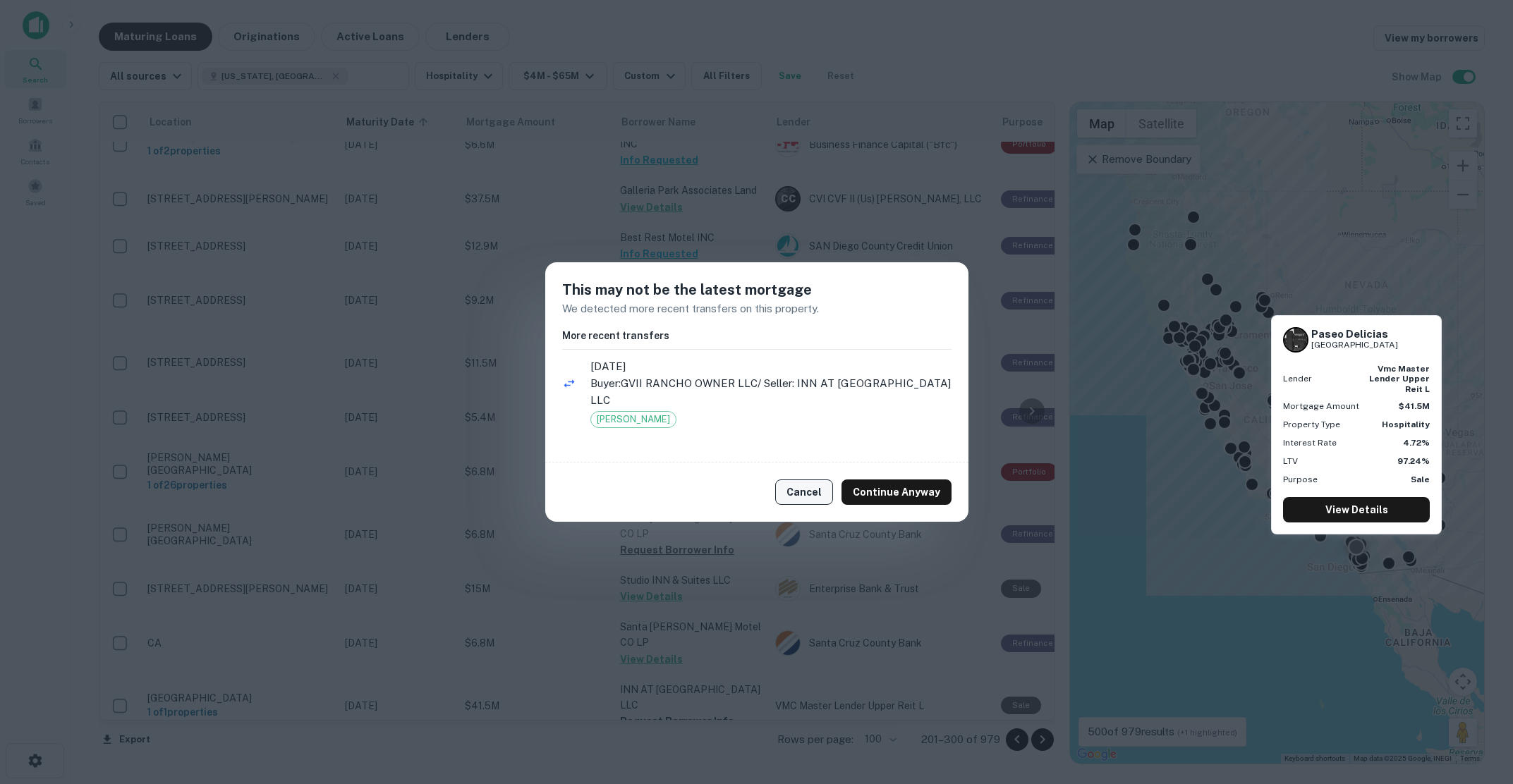
click at [816, 485] on button "Cancel" at bounding box center [804, 492] width 58 height 26
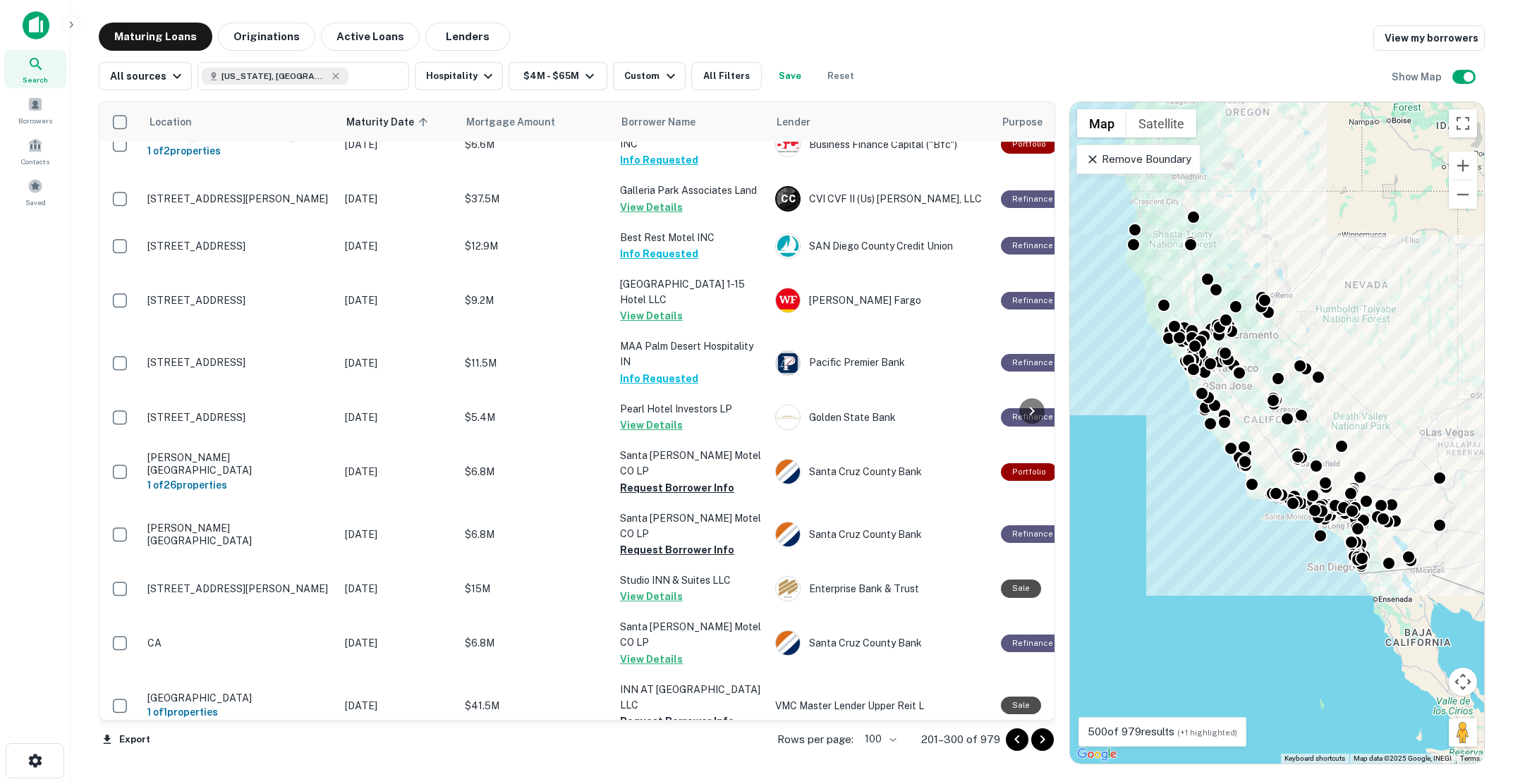
scroll to position [4348, 0]
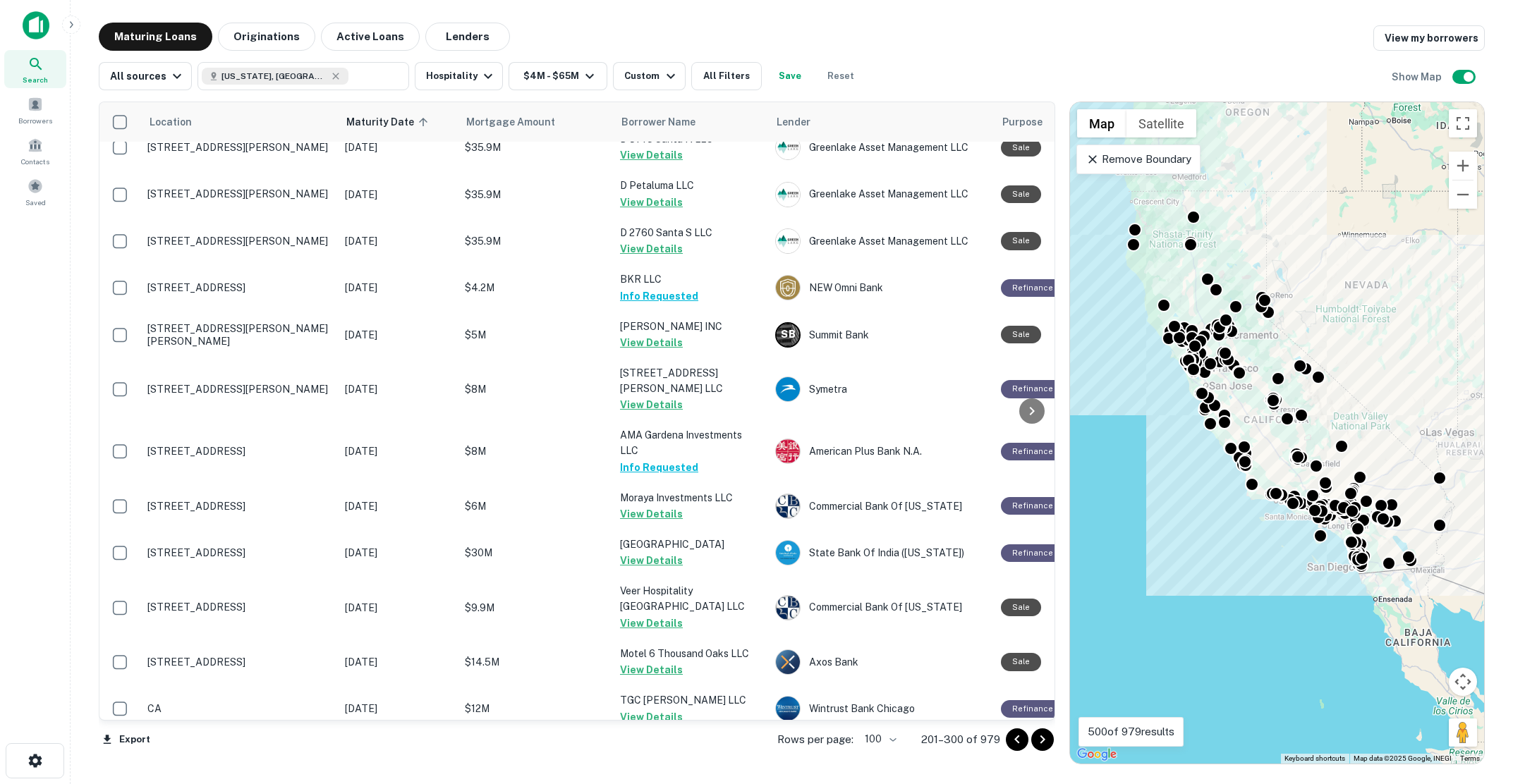
click at [1042, 739] on icon "Go to next page" at bounding box center [1042, 739] width 16 height 16
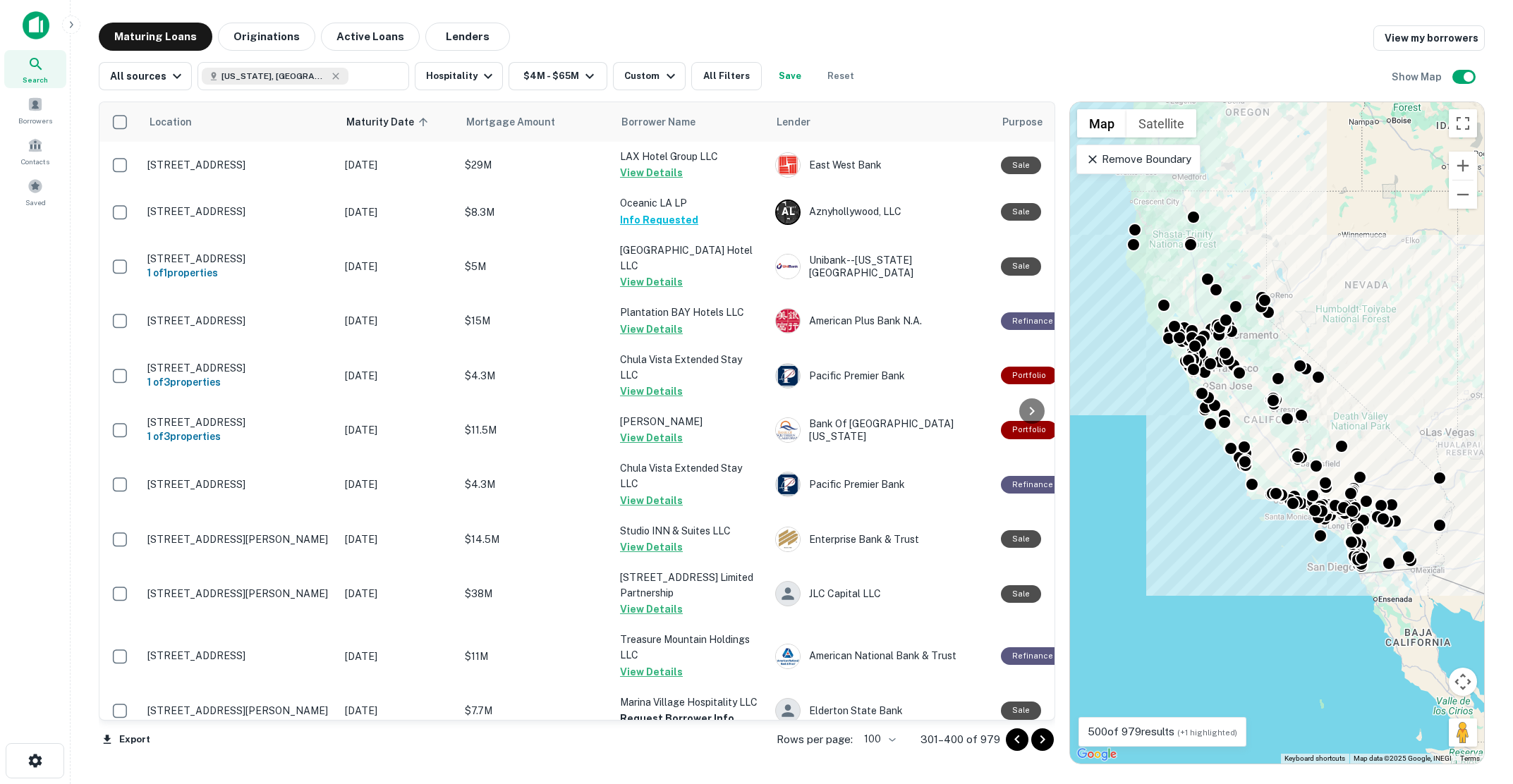
scroll to position [352, 0]
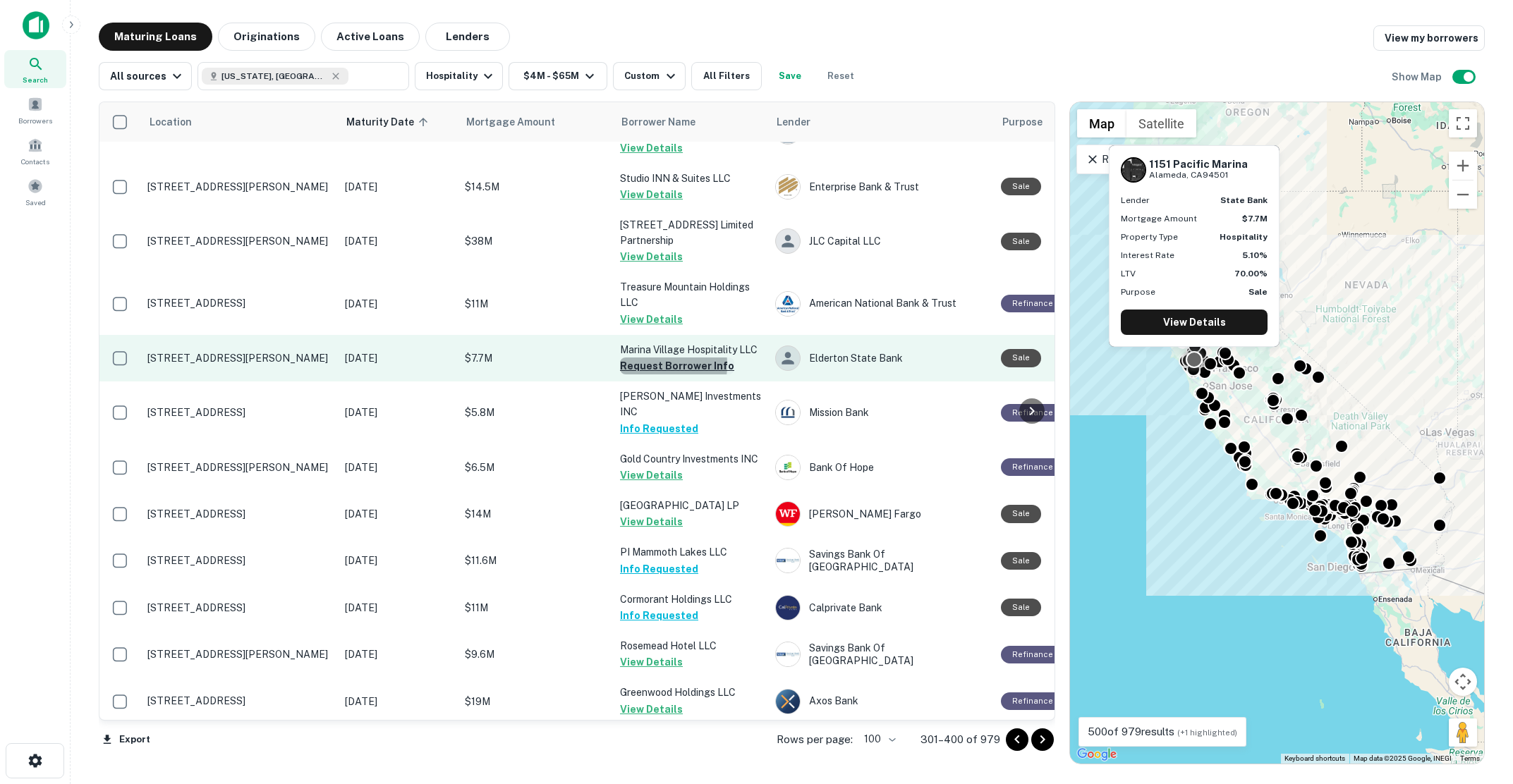
click at [636, 366] on button "Request Borrower Info" at bounding box center [676, 366] width 114 height 16
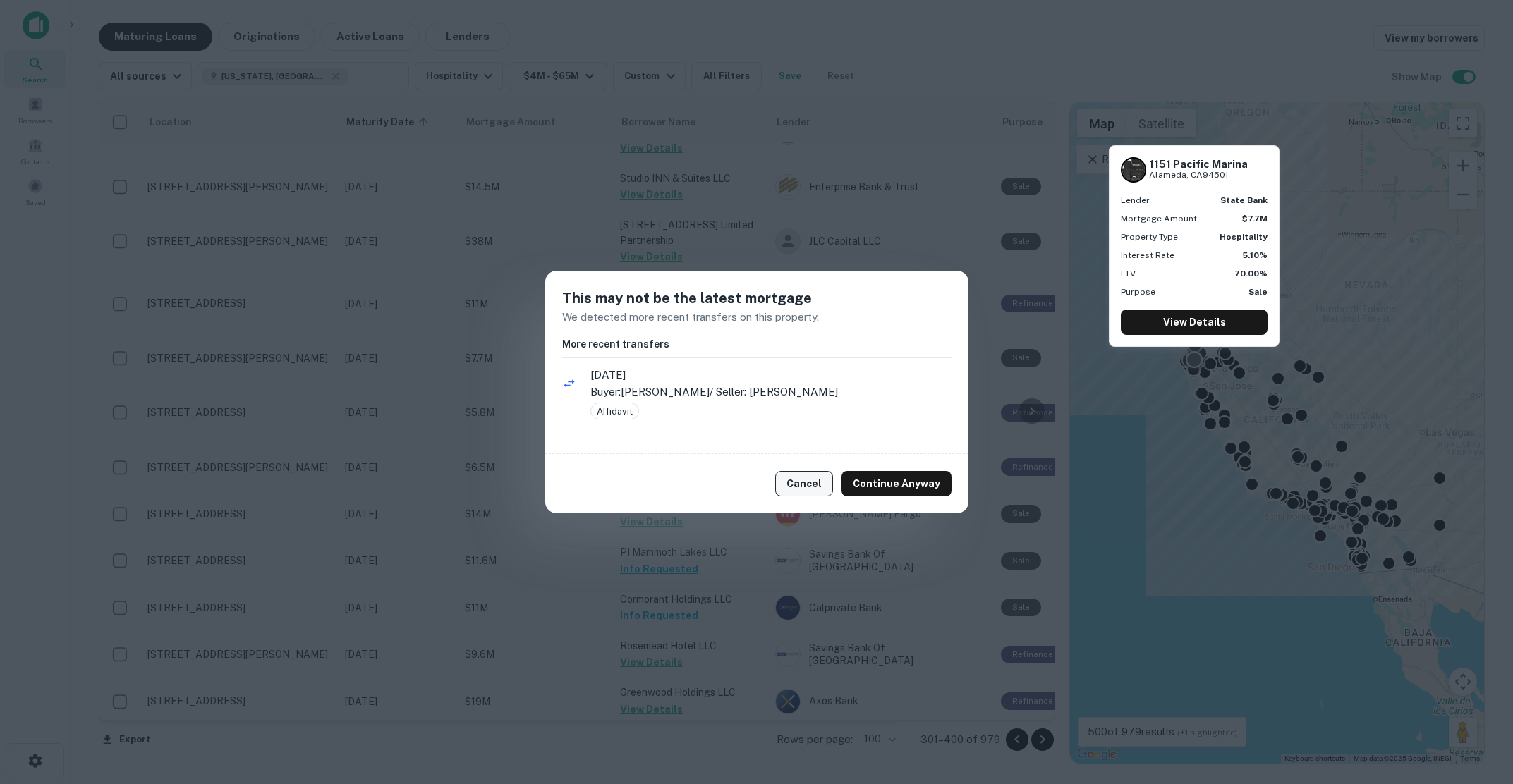
click at [807, 487] on button "Cancel" at bounding box center [804, 484] width 58 height 26
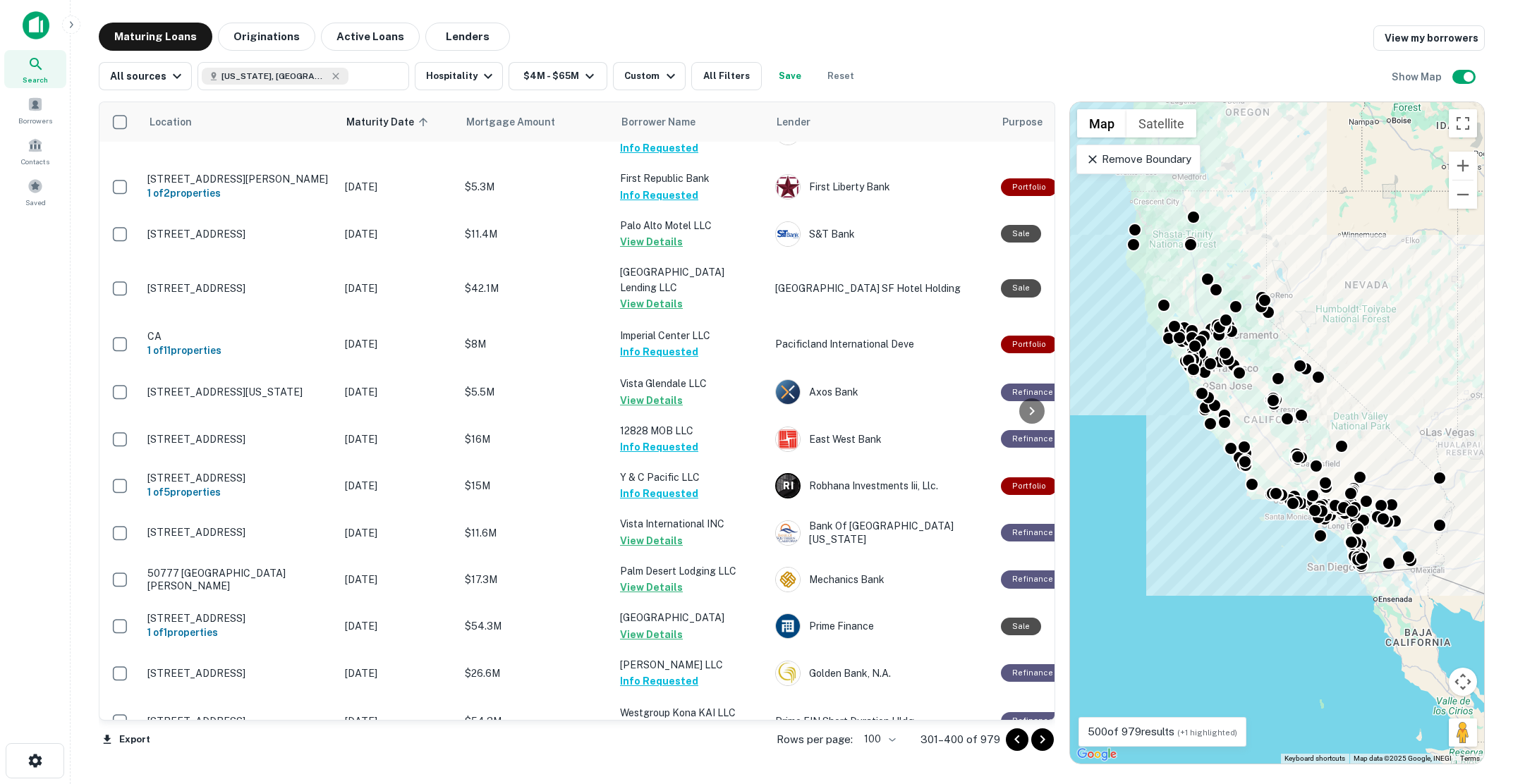
scroll to position [4430, 0]
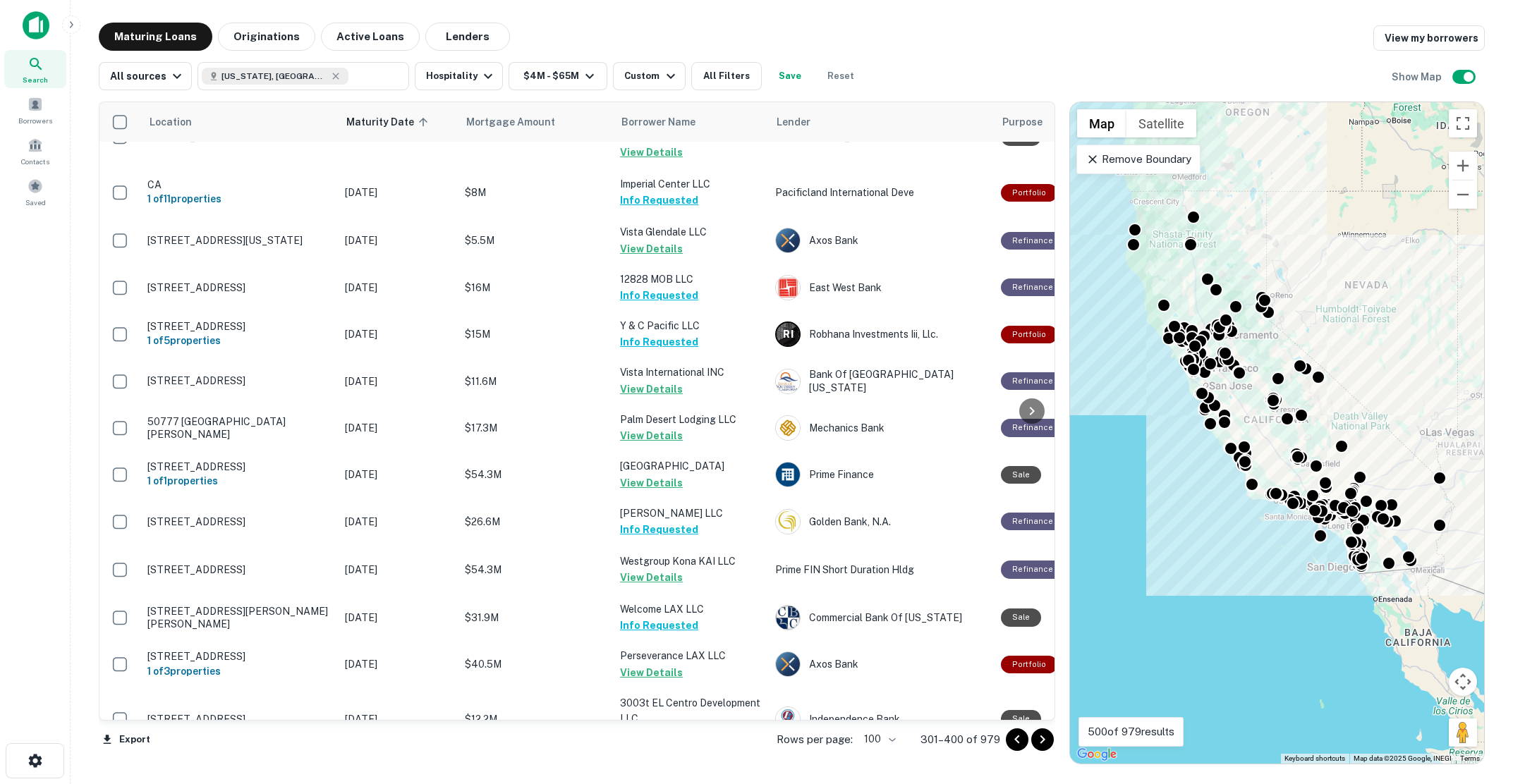
click at [1041, 741] on icon "Go to next page" at bounding box center [1042, 739] width 5 height 8
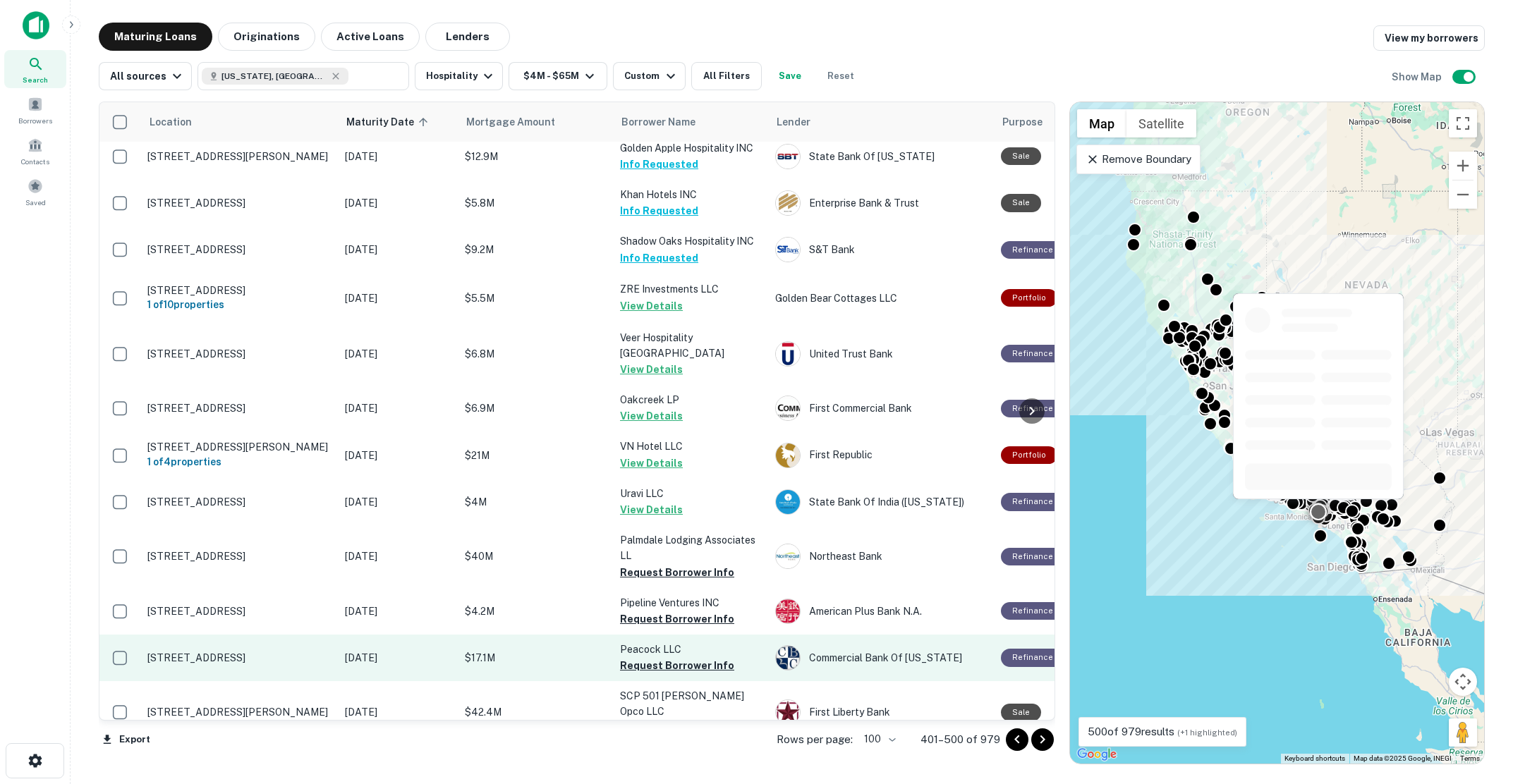
scroll to position [352, 0]
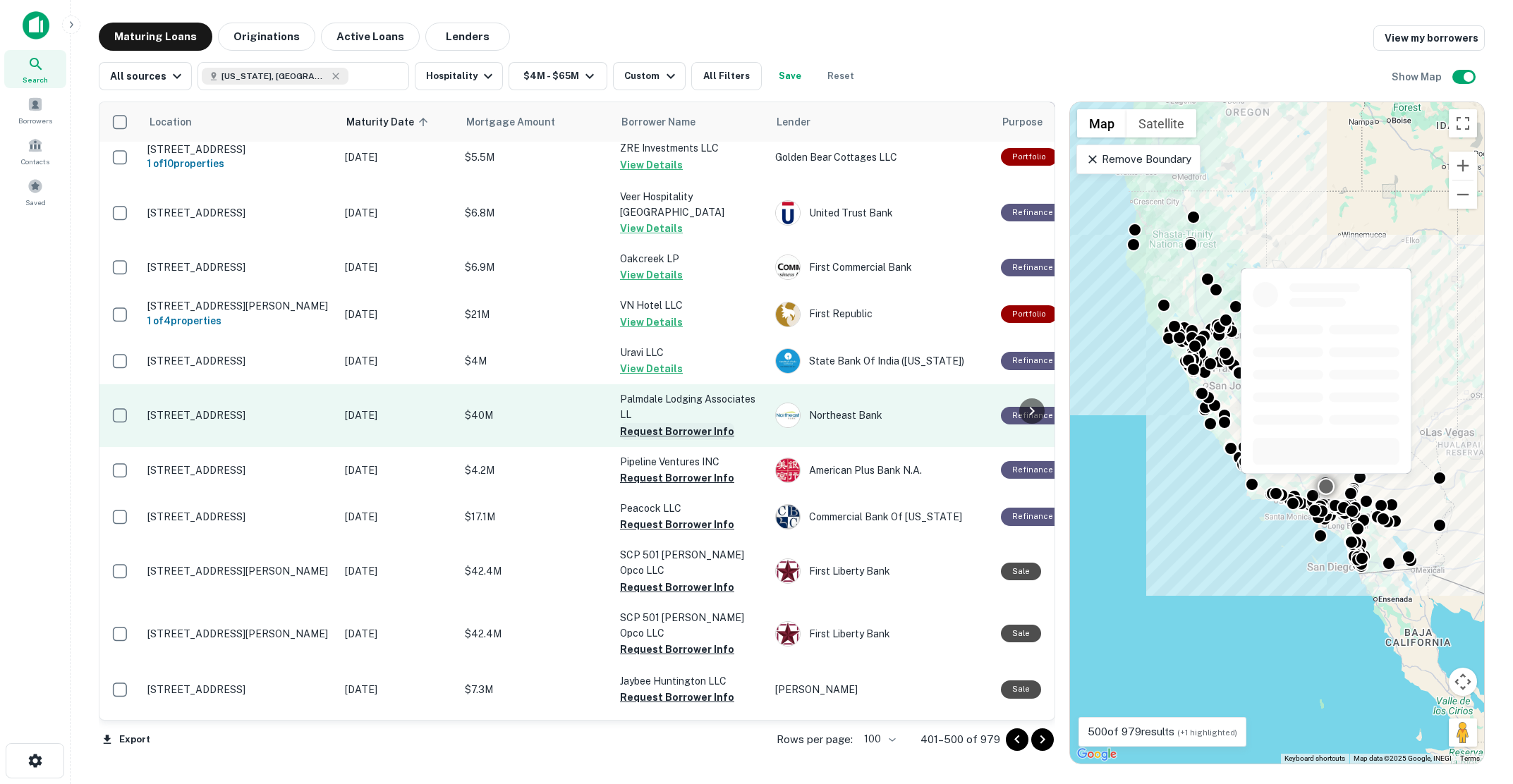
click at [665, 440] on button "Request Borrower Info" at bounding box center [676, 431] width 114 height 16
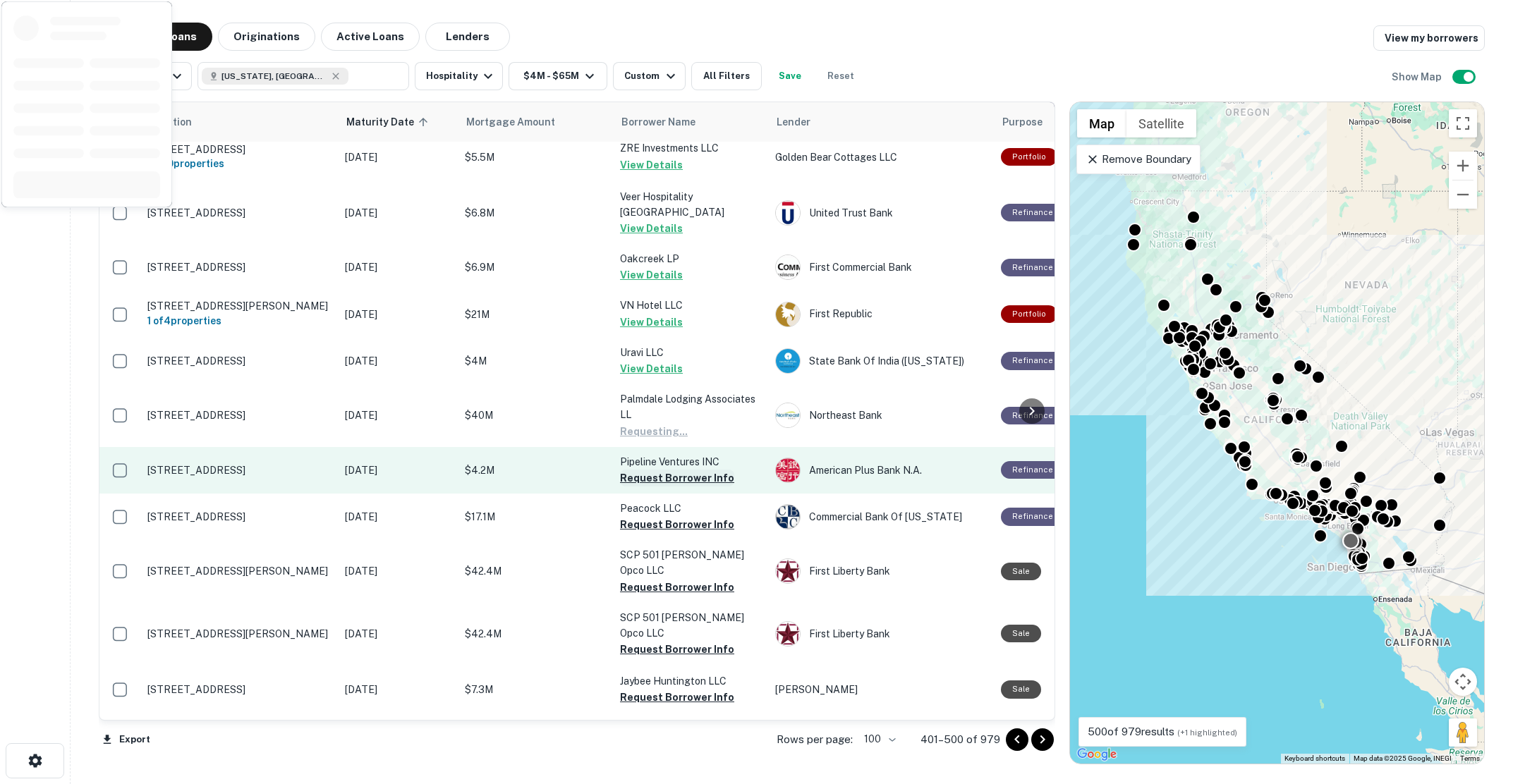
click at [670, 487] on button "Request Borrower Info" at bounding box center [676, 478] width 114 height 16
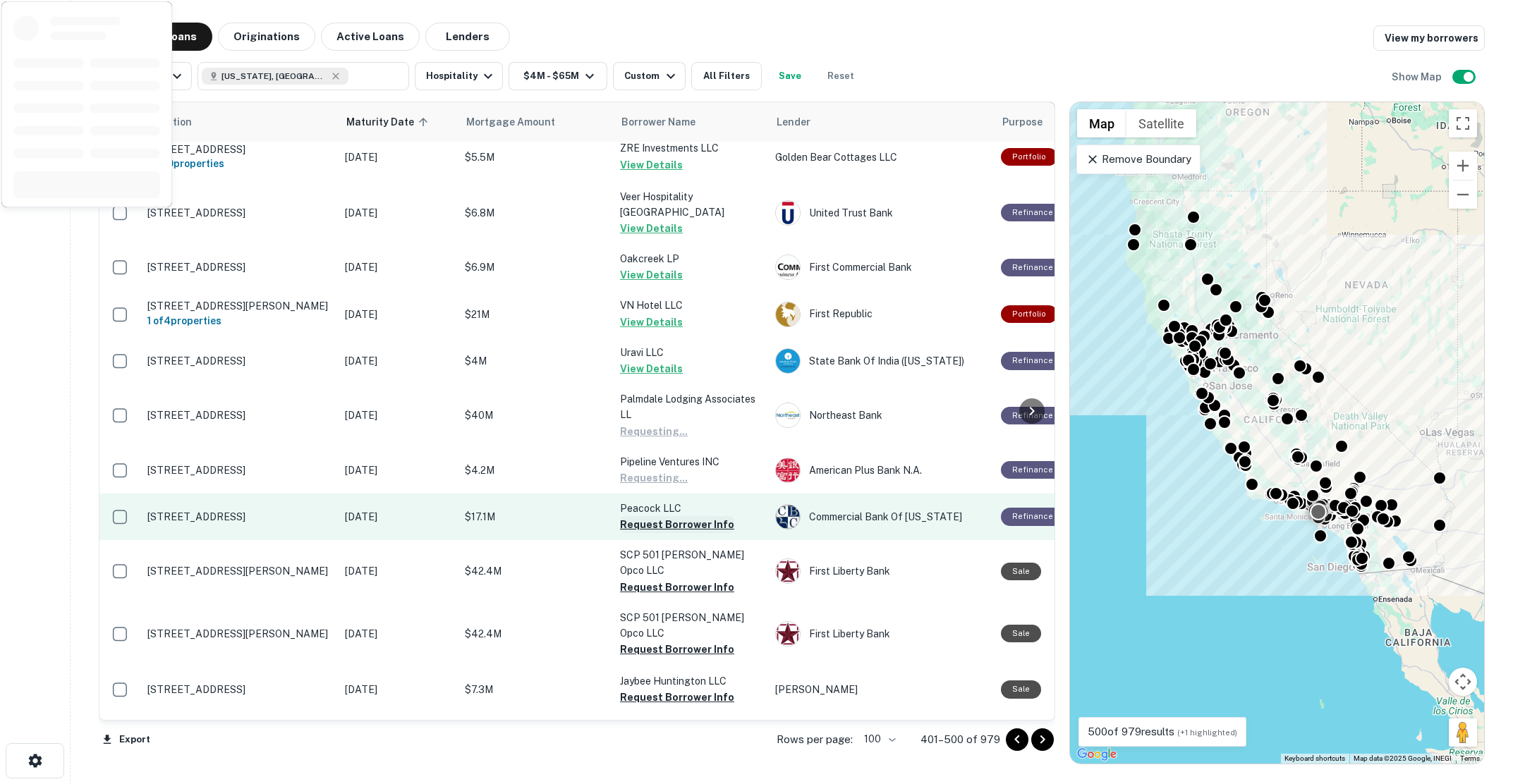
click at [668, 532] on button "Request Borrower Info" at bounding box center [676, 524] width 114 height 16
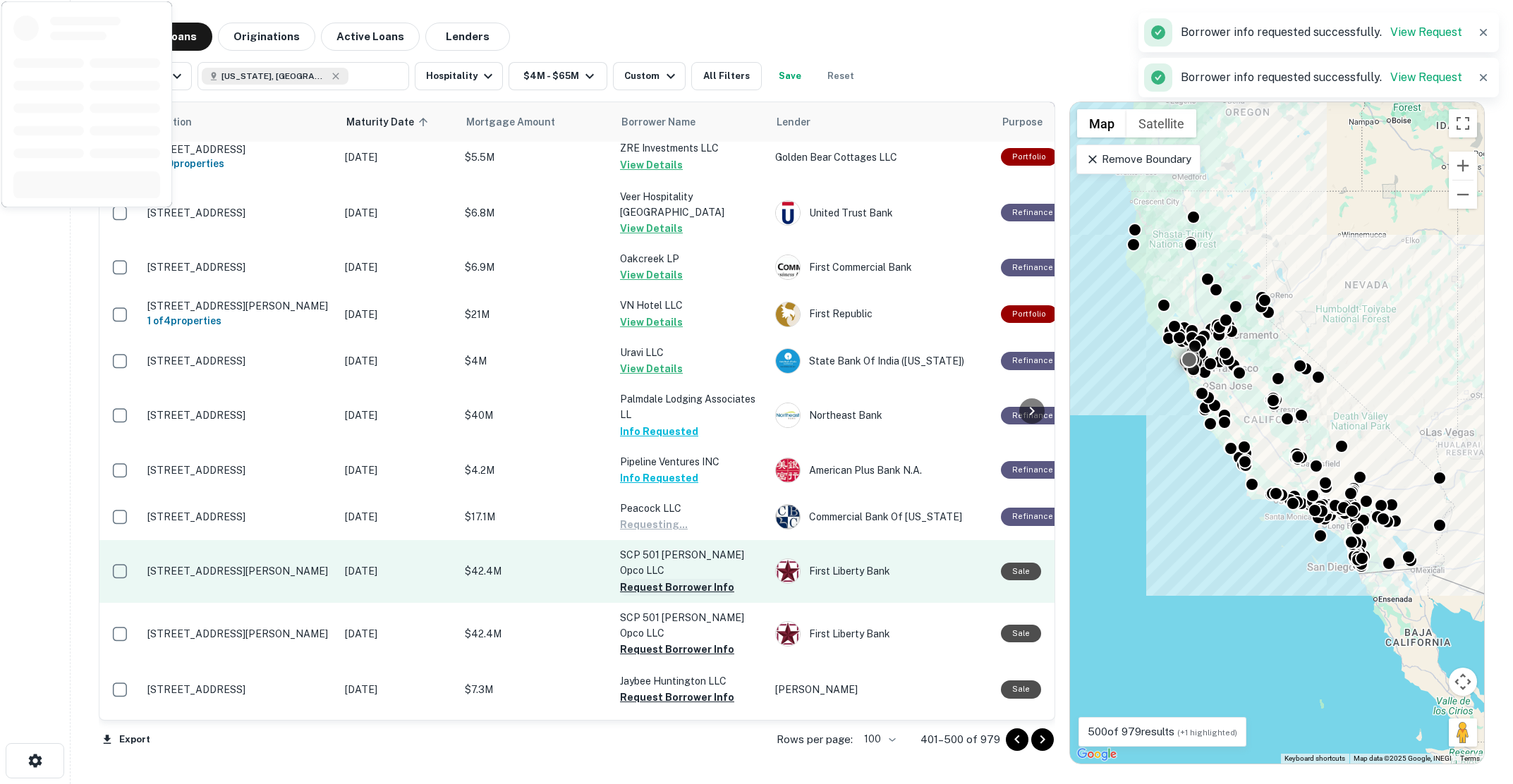
click at [666, 584] on button "Request Borrower Info" at bounding box center [676, 587] width 114 height 16
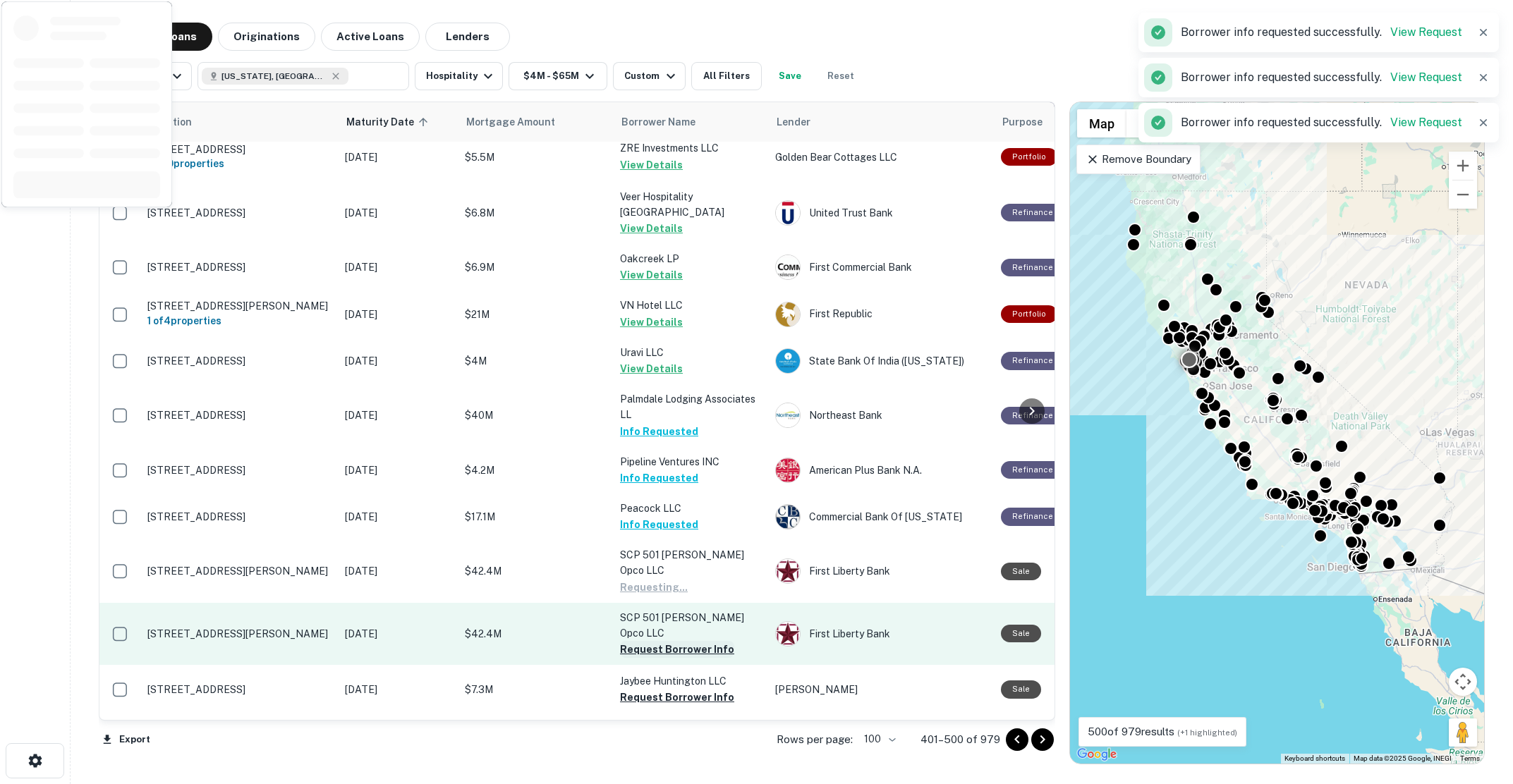
click at [671, 640] on button "Request Borrower Info" at bounding box center [676, 649] width 114 height 16
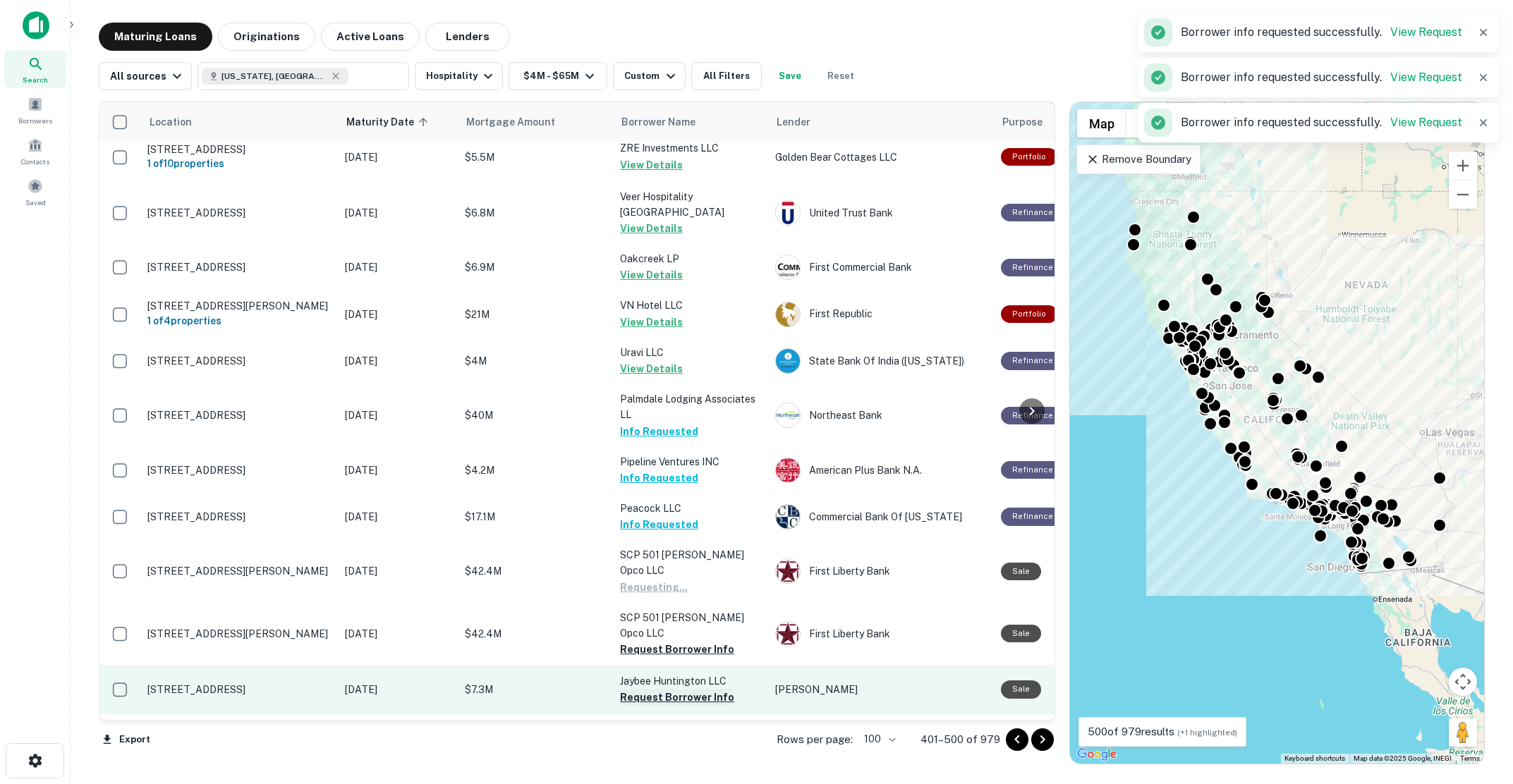
click at [677, 689] on button "Request Borrower Info" at bounding box center [676, 697] width 114 height 16
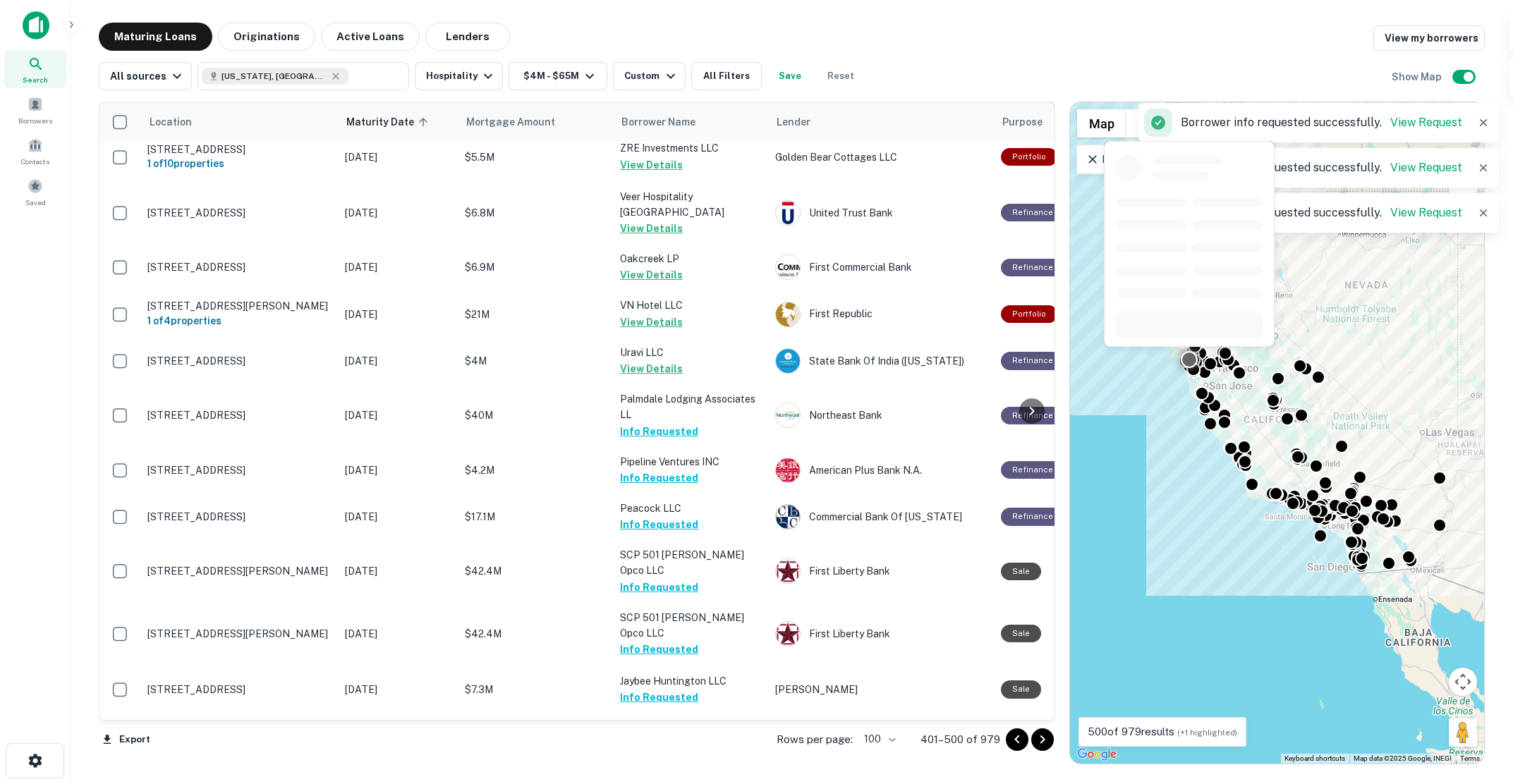
scroll to position [564, 0]
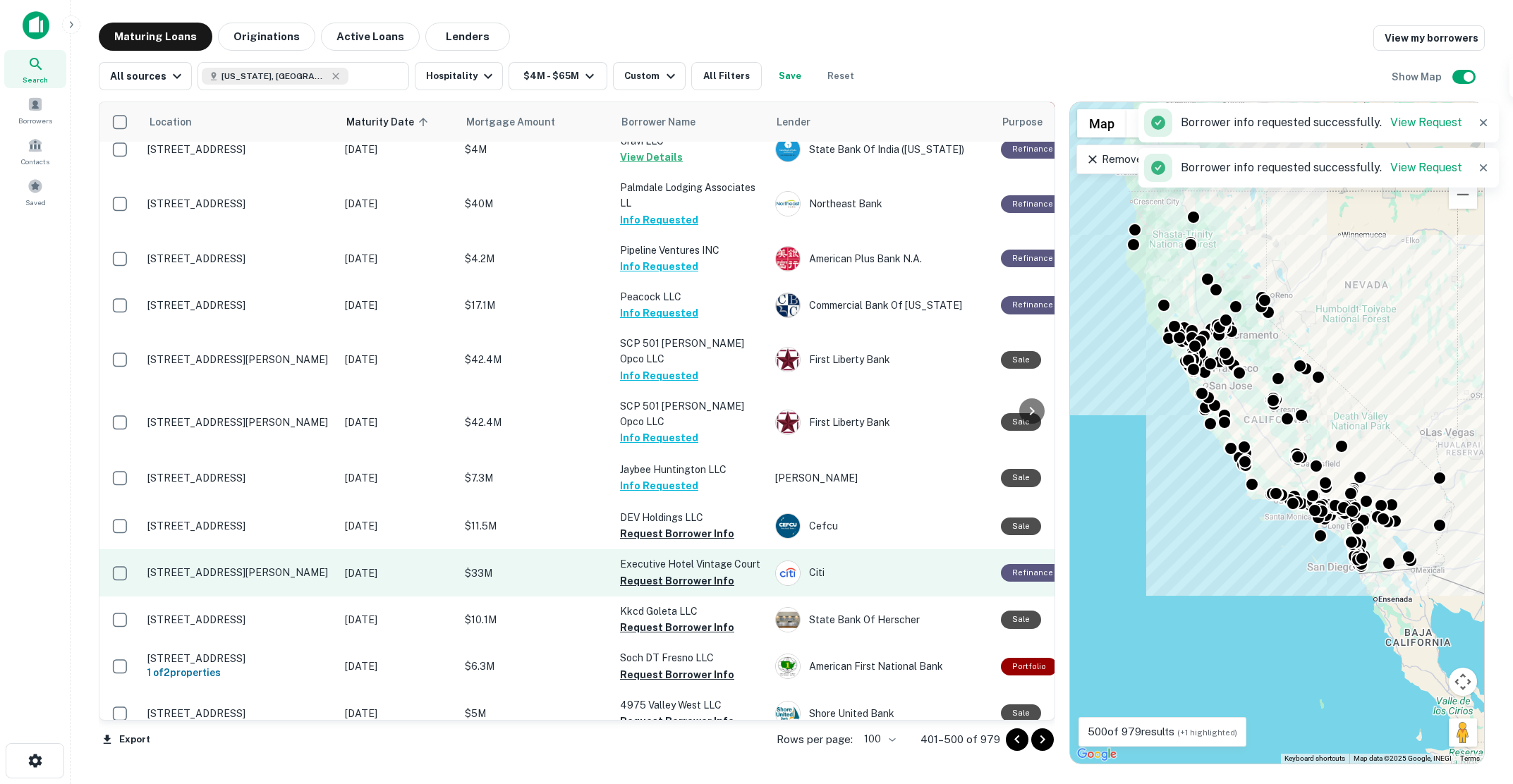
click at [665, 525] on button "Request Borrower Info" at bounding box center [676, 533] width 114 height 16
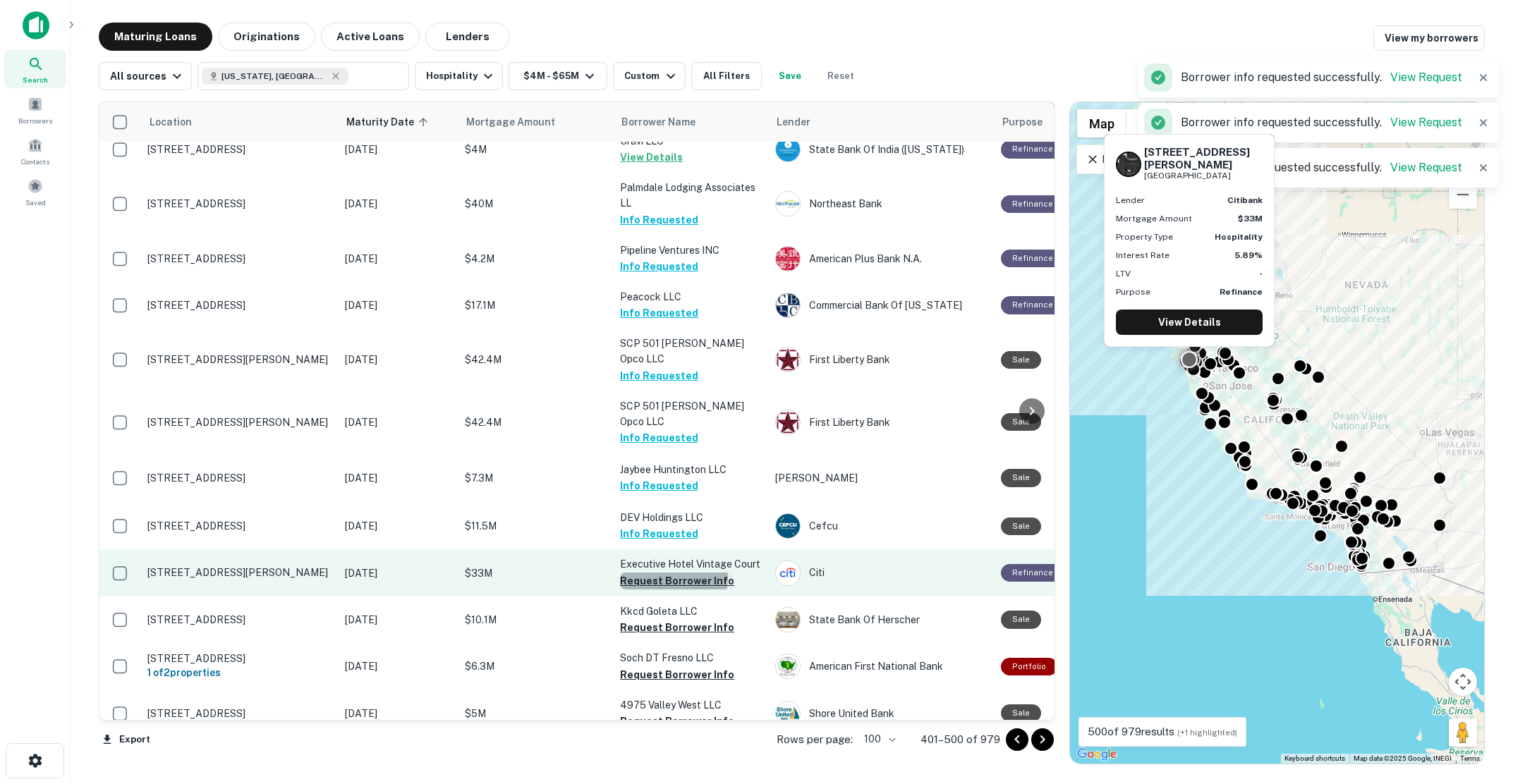
click at [667, 573] on button "Request Borrower Info" at bounding box center [676, 581] width 114 height 16
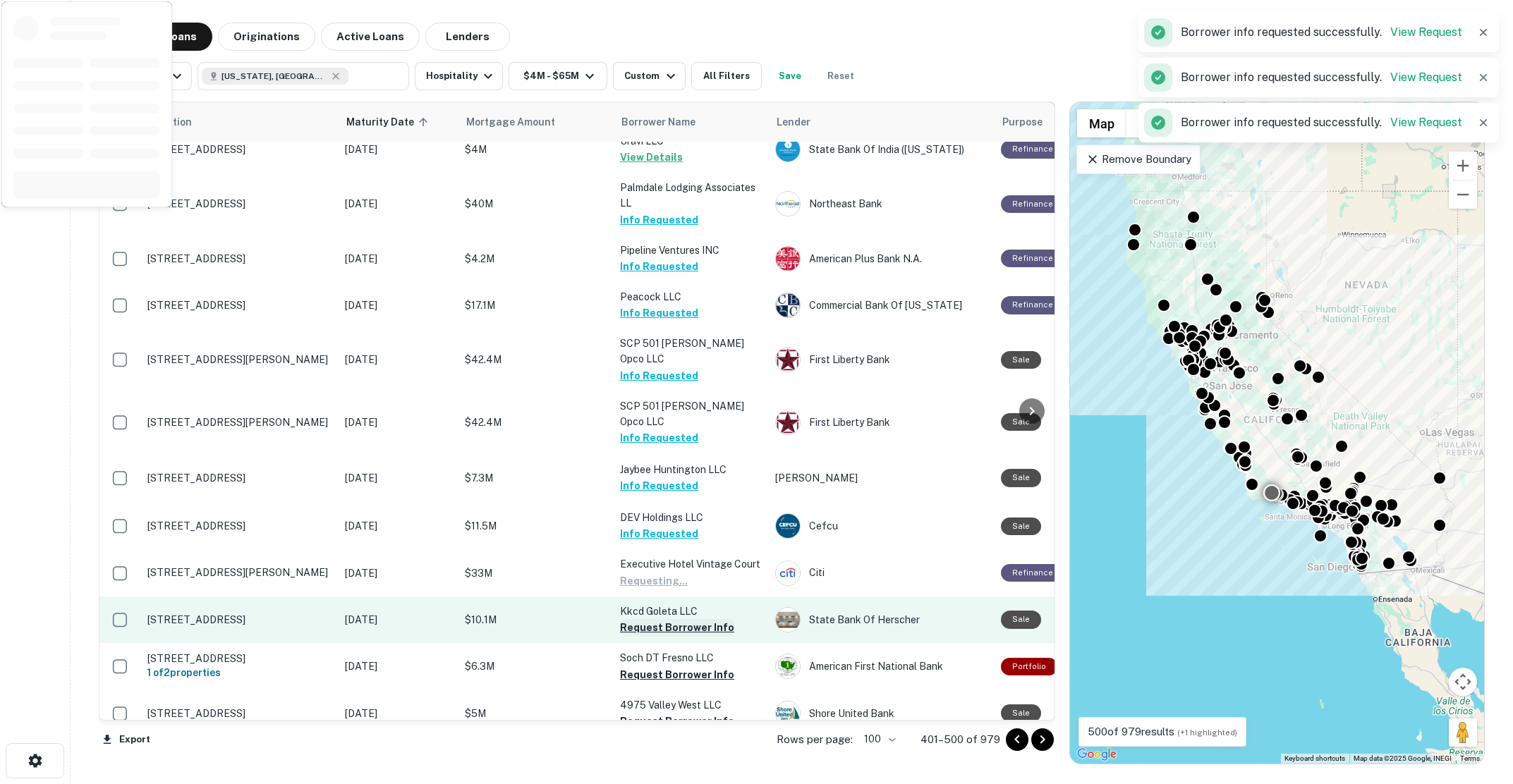
click at [673, 618] on button "Request Borrower Info" at bounding box center [676, 627] width 114 height 16
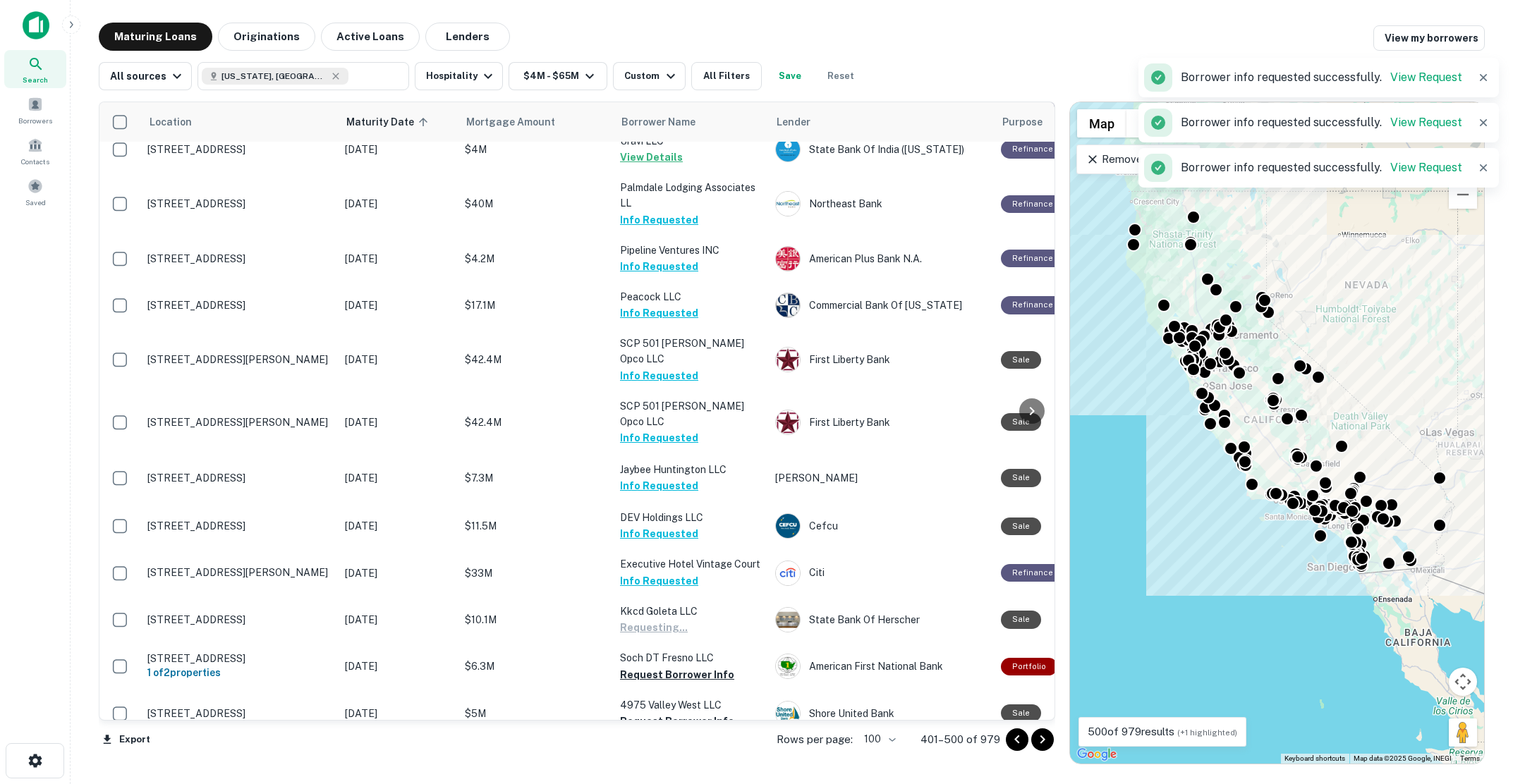
scroll to position [775, 0]
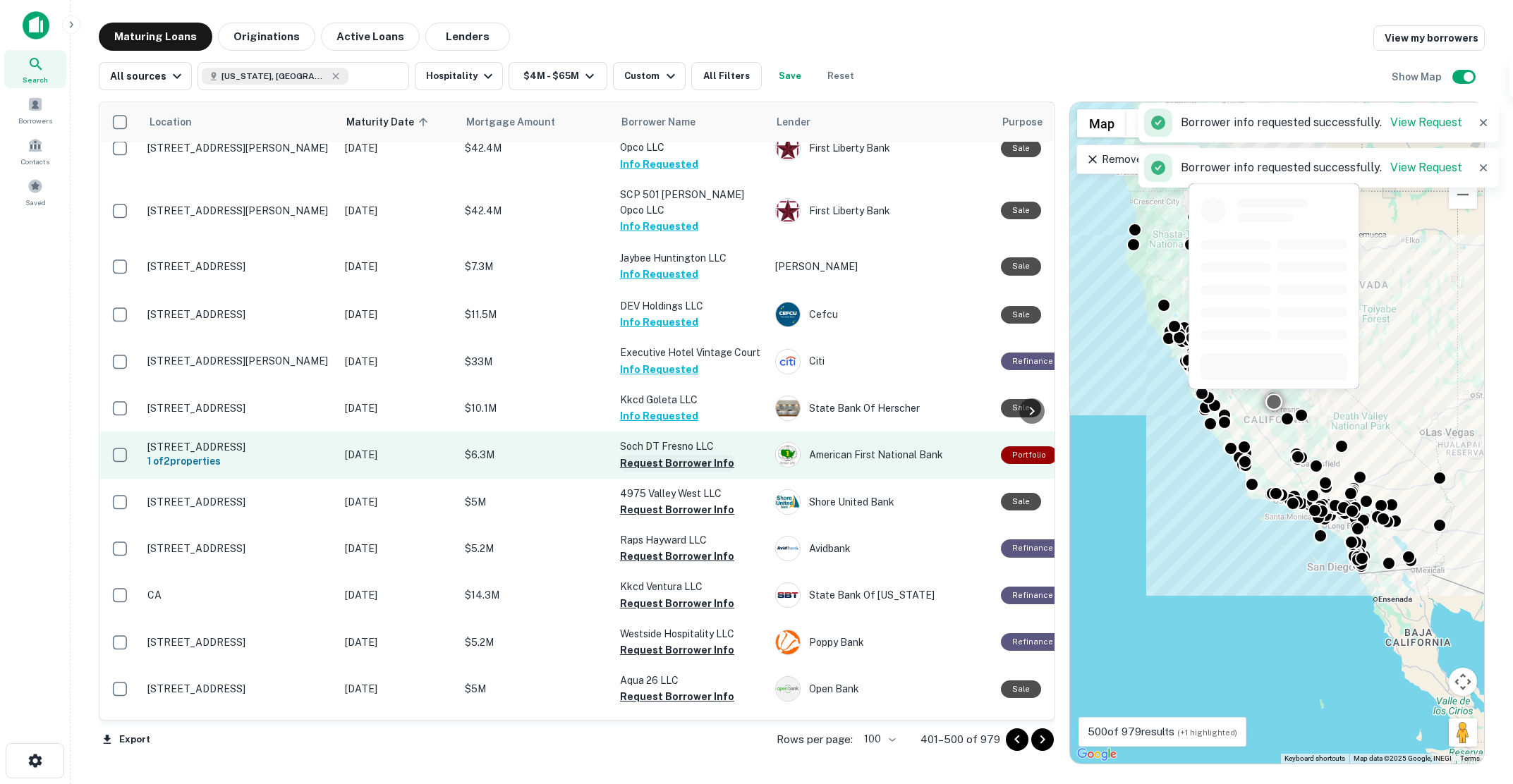
click at [652, 455] on button "Request Borrower Info" at bounding box center [676, 463] width 114 height 16
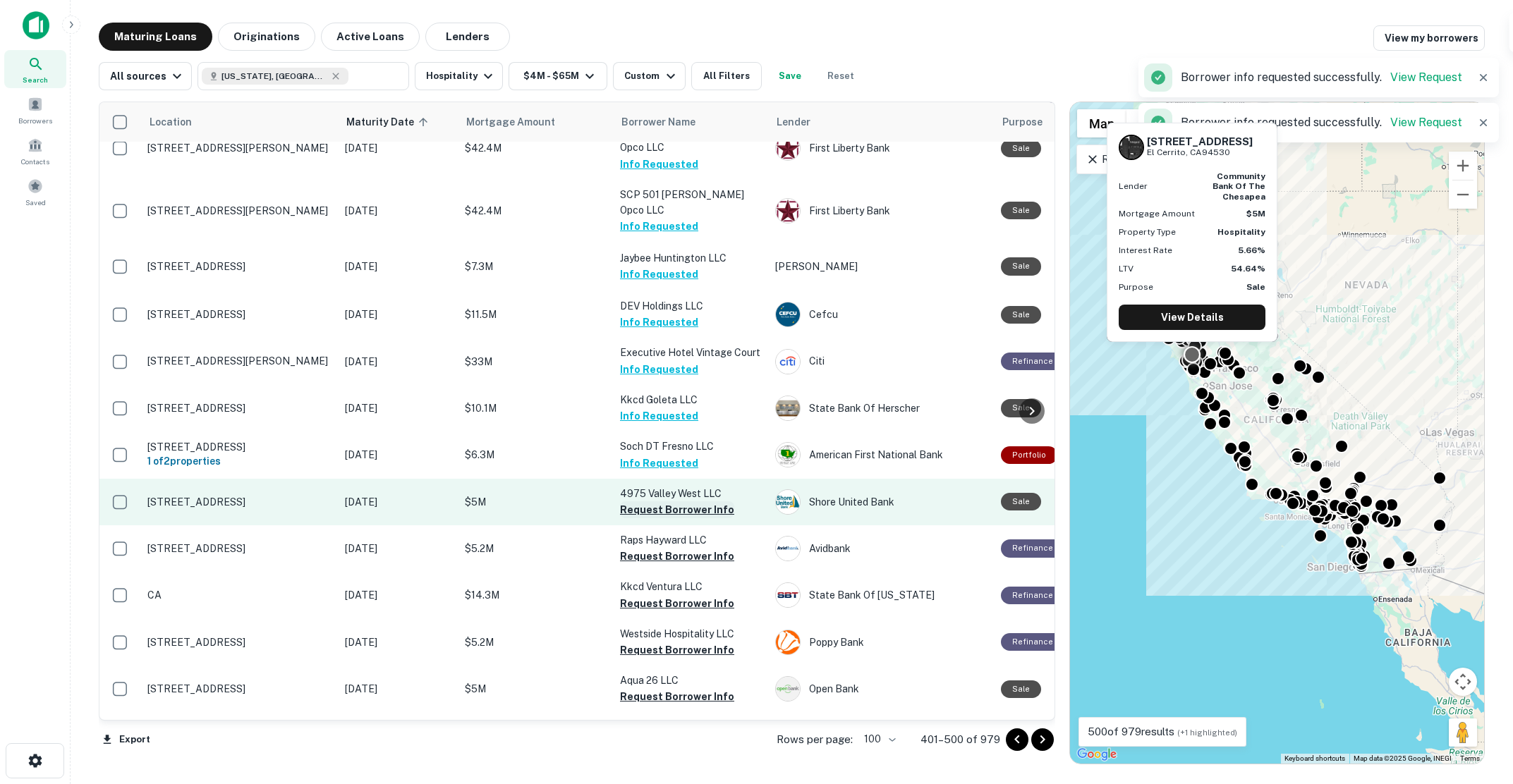
click at [659, 501] on button "Request Borrower Info" at bounding box center [676, 510] width 114 height 16
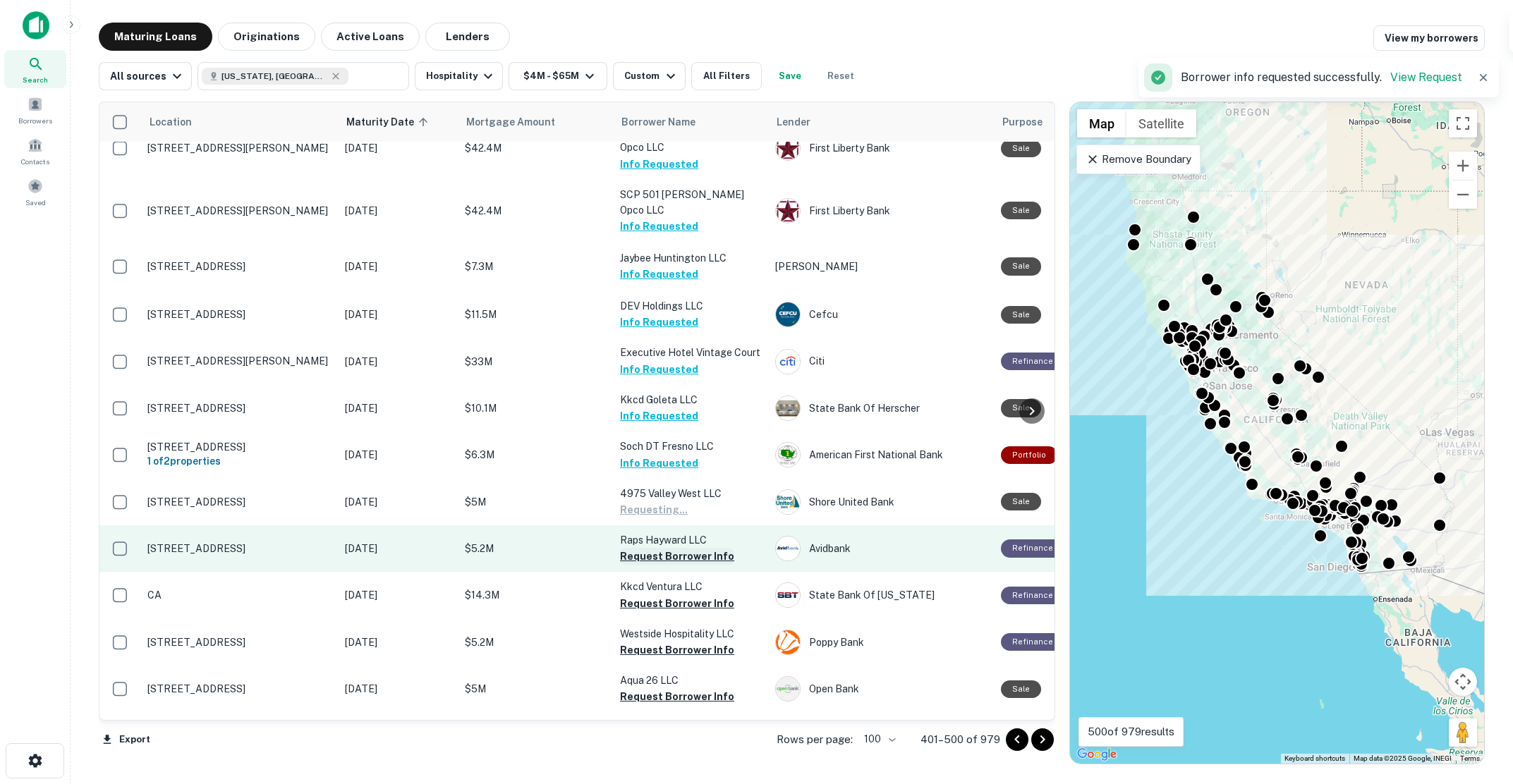
click at [665, 548] on button "Request Borrower Info" at bounding box center [676, 556] width 114 height 16
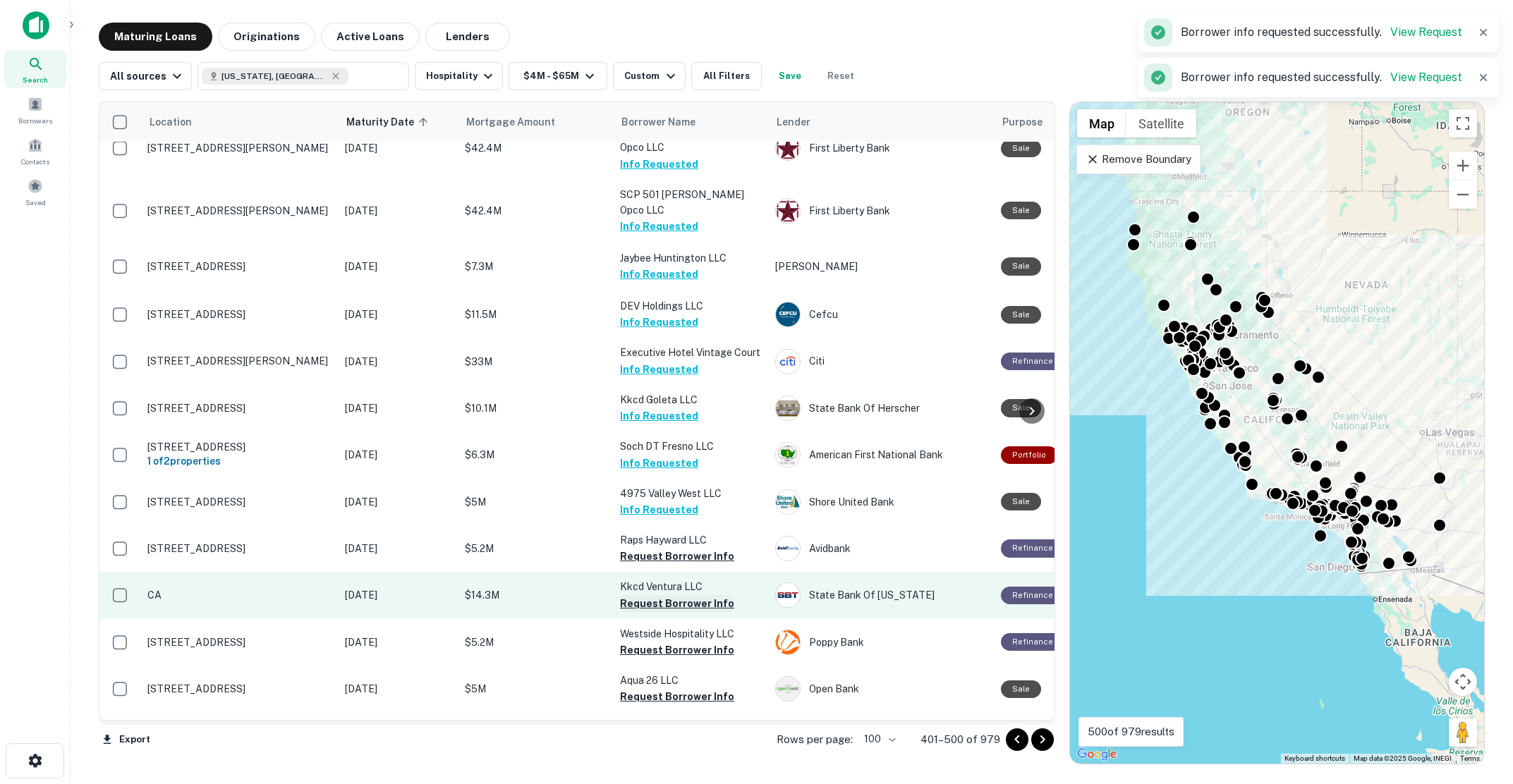
click at [671, 595] on button "Request Borrower Info" at bounding box center [676, 603] width 114 height 16
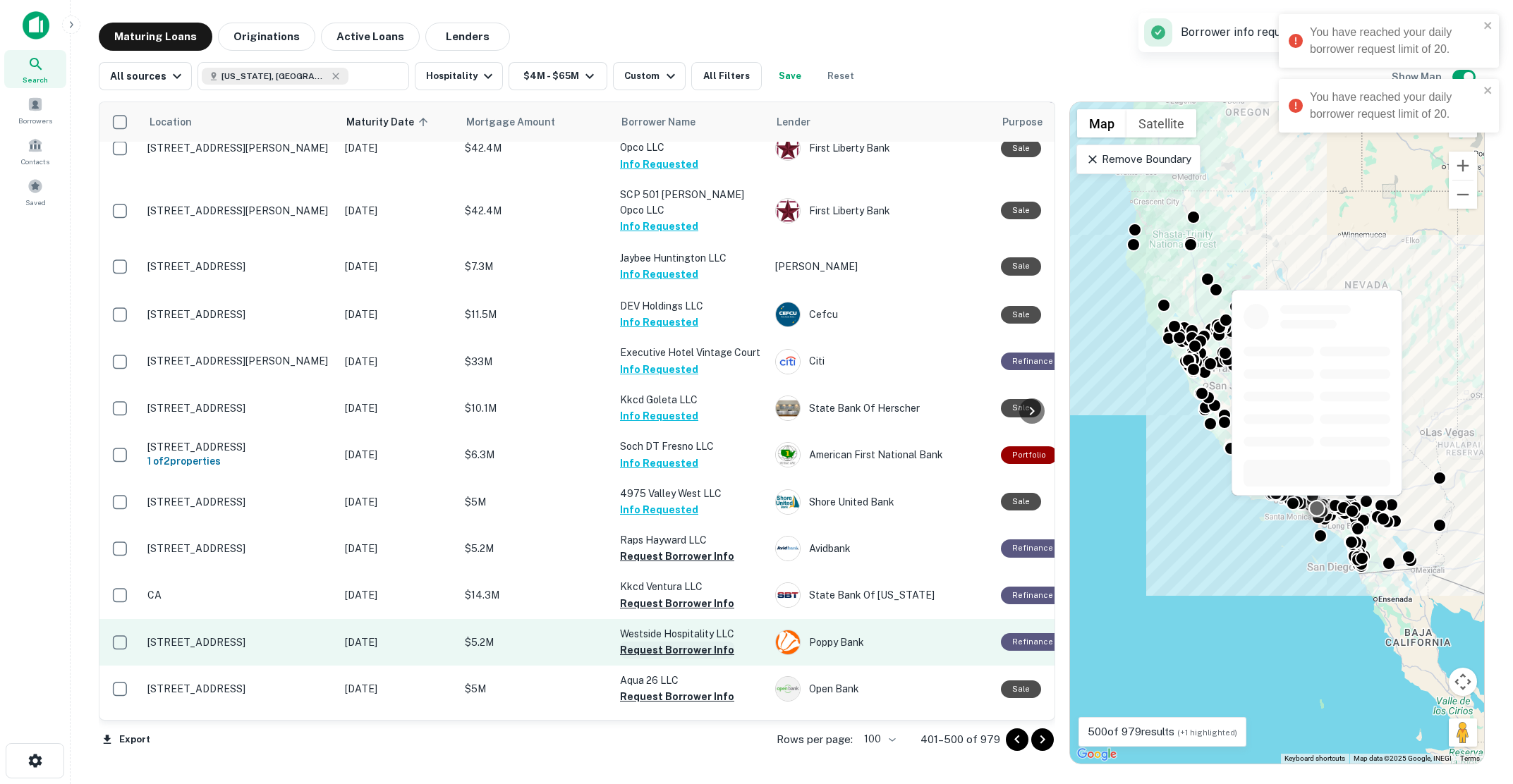
click at [677, 641] on button "Request Borrower Info" at bounding box center [676, 650] width 114 height 16
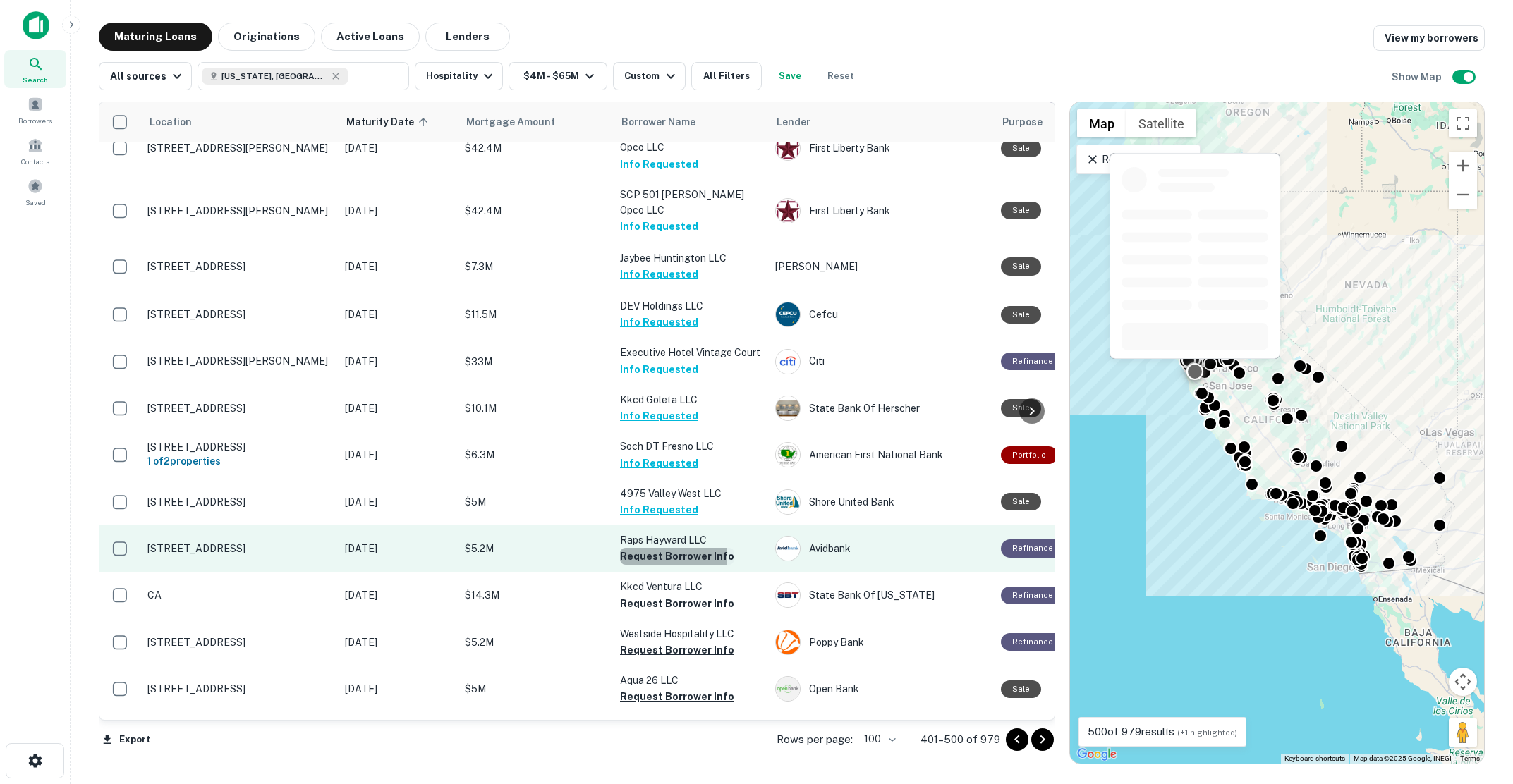
click at [665, 548] on button "Request Borrower Info" at bounding box center [676, 556] width 114 height 16
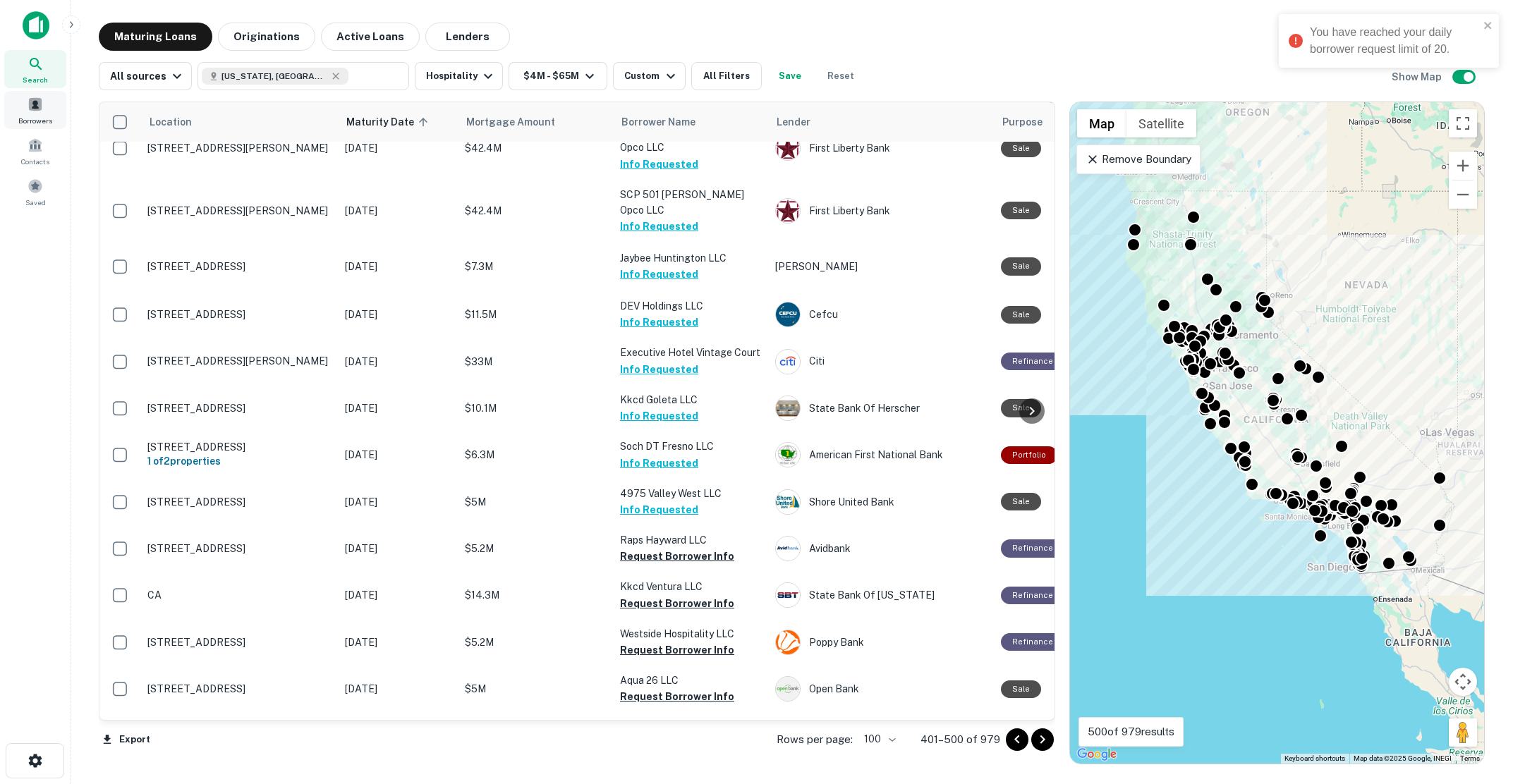
click at [35, 106] on span at bounding box center [35, 104] width 16 height 16
